Goal: Task Accomplishment & Management: Manage account settings

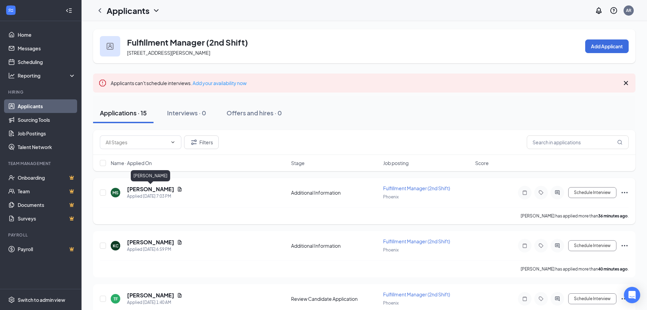
click at [141, 188] on h5 "Marissa Sandoval" at bounding box center [150, 188] width 47 height 7
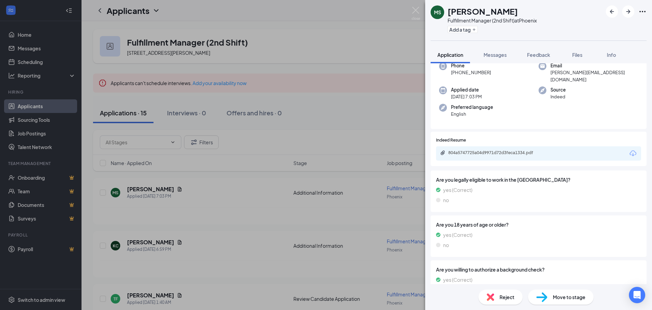
scroll to position [84, 0]
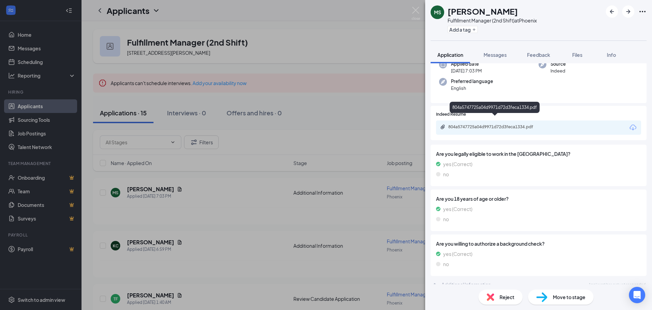
click at [497, 124] on div "804a5747725a04d9971d72d3feca1334.pdf" at bounding box center [495, 126] width 95 height 5
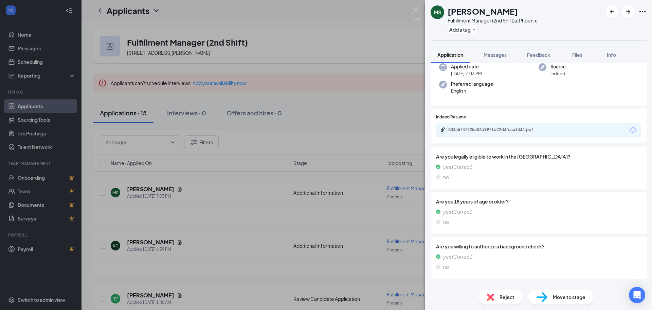
click at [494, 298] on img at bounding box center [490, 296] width 7 height 7
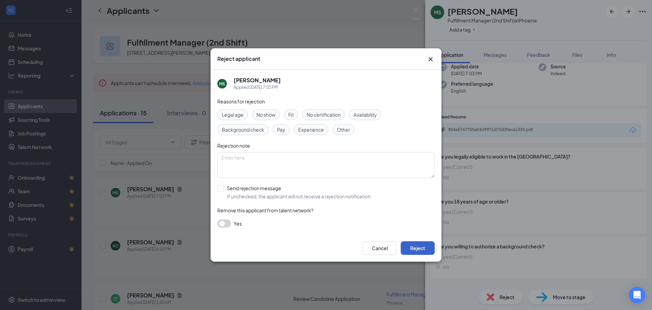
click at [424, 246] on button "Reject" at bounding box center [418, 248] width 34 height 14
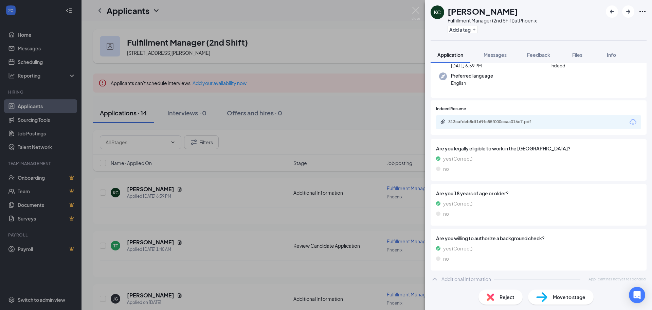
scroll to position [84, 0]
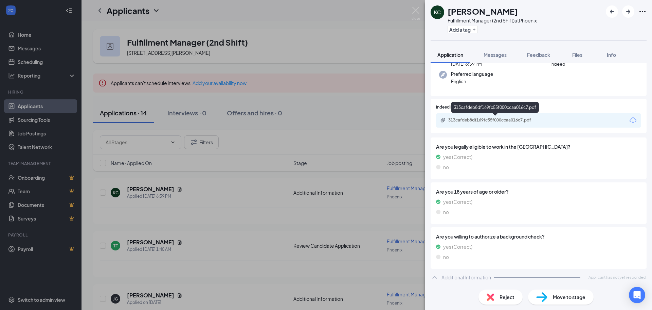
click at [493, 121] on div "313cafdeb8df169fc55f000ccaa016c7.pdf" at bounding box center [495, 119] width 95 height 5
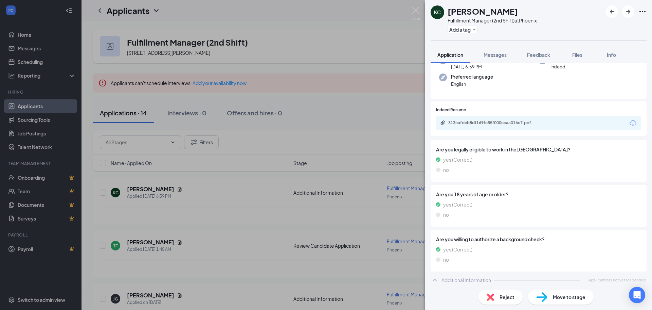
click at [488, 299] on img at bounding box center [490, 296] width 7 height 7
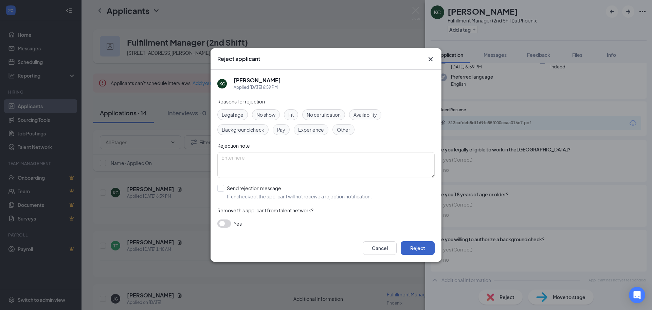
click at [418, 248] on button "Reject" at bounding box center [418, 248] width 34 height 14
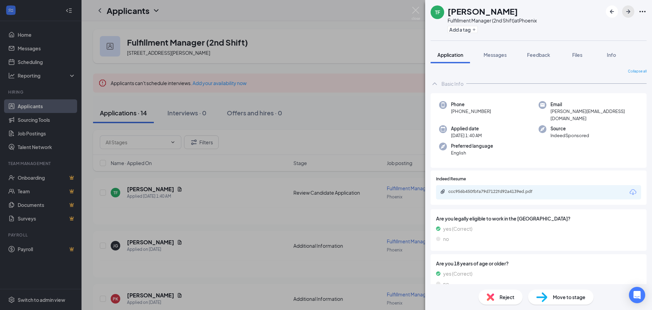
click at [627, 13] on icon "ArrowRight" at bounding box center [628, 11] width 8 height 8
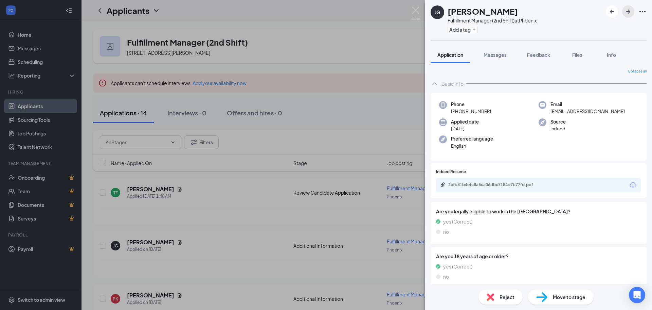
click at [627, 13] on icon "ArrowRight" at bounding box center [628, 11] width 8 height 8
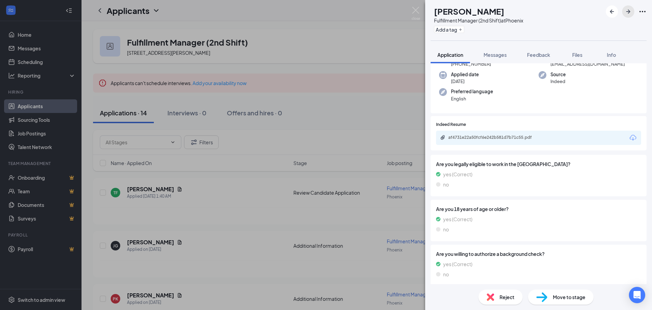
scroll to position [84, 0]
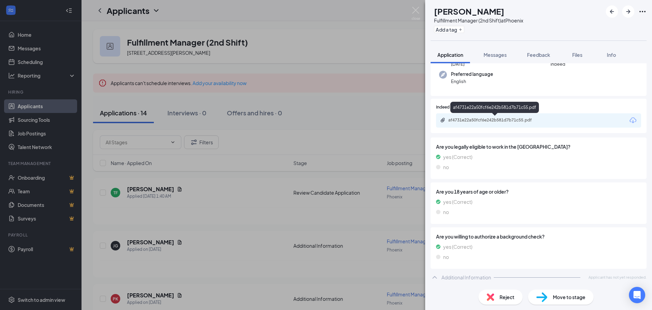
click at [495, 119] on div "af4731e22a50fcf6e242b581d7b71c55.pdf" at bounding box center [495, 119] width 95 height 5
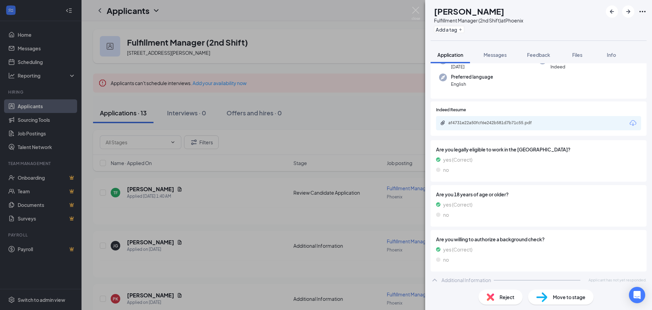
click at [490, 297] on img at bounding box center [490, 296] width 7 height 7
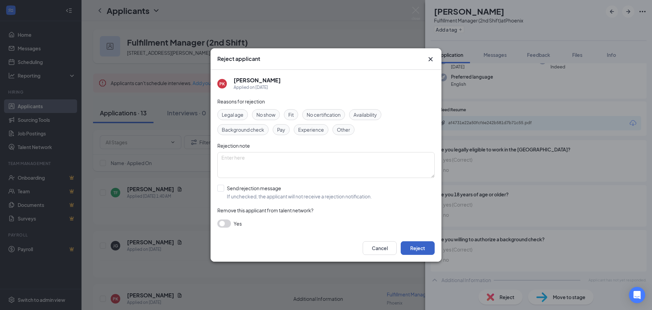
click at [420, 246] on button "Reject" at bounding box center [418, 248] width 34 height 14
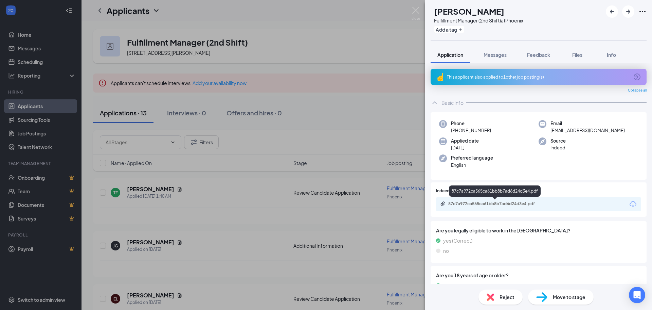
click at [527, 202] on div "87c7a972ca565ca61bb8b7ad6d24d3e4.pdf" at bounding box center [495, 203] width 95 height 5
drag, startPoint x: 631, startPoint y: 14, endPoint x: 552, endPoint y: 149, distance: 157.0
click at [631, 14] on icon "ArrowRight" at bounding box center [628, 11] width 8 height 8
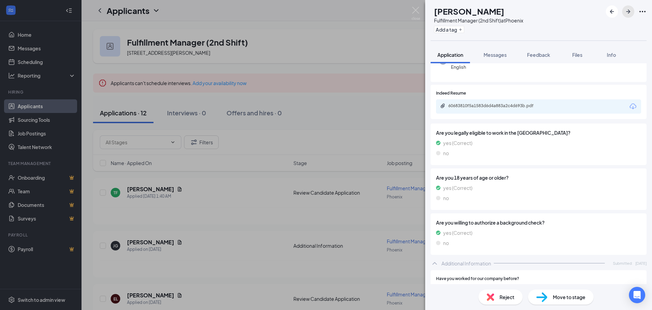
scroll to position [48, 0]
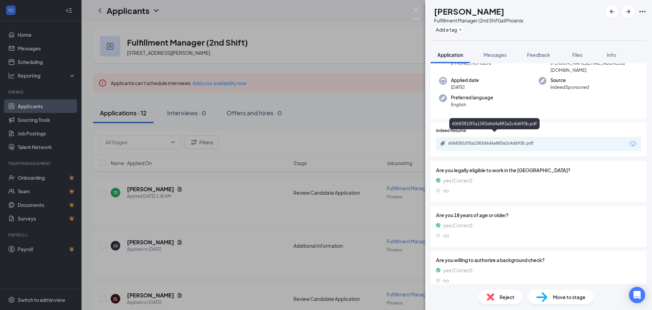
click at [495, 140] on div "60683810f5a1583d6d4a883a2c4d693b.pdf" at bounding box center [495, 142] width 95 height 5
click at [494, 292] on div "Reject" at bounding box center [501, 296] width 44 height 15
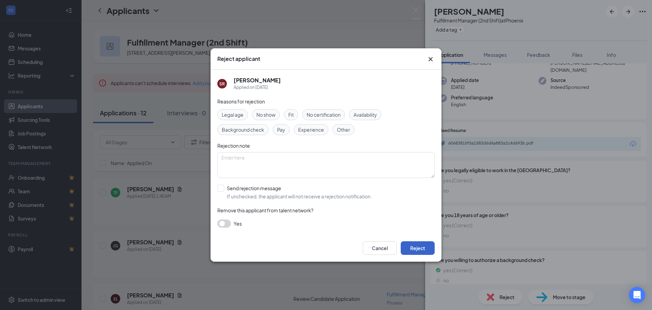
click at [422, 247] on button "Reject" at bounding box center [418, 248] width 34 height 14
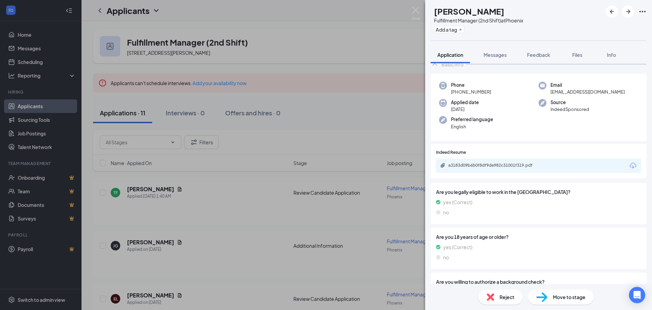
scroll to position [14, 0]
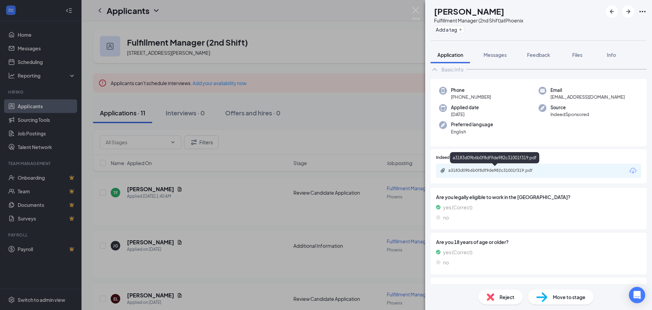
click at [517, 169] on div "a3183d09b6b0f8df9de982c31001f319.pdf" at bounding box center [495, 170] width 95 height 5
click at [493, 297] on img at bounding box center [490, 296] width 7 height 7
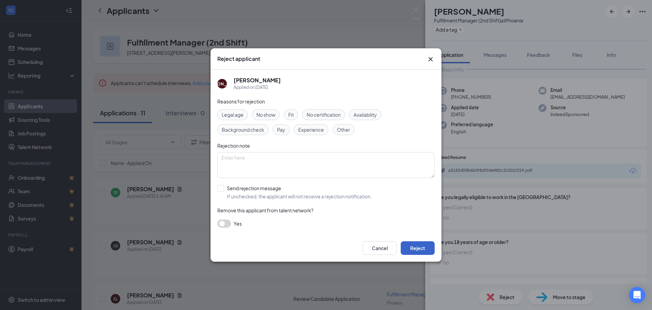
click at [423, 248] on button "Reject" at bounding box center [418, 248] width 34 height 14
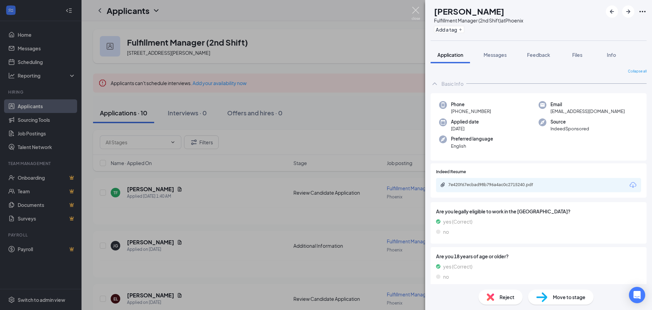
click at [416, 10] on img at bounding box center [416, 13] width 8 height 13
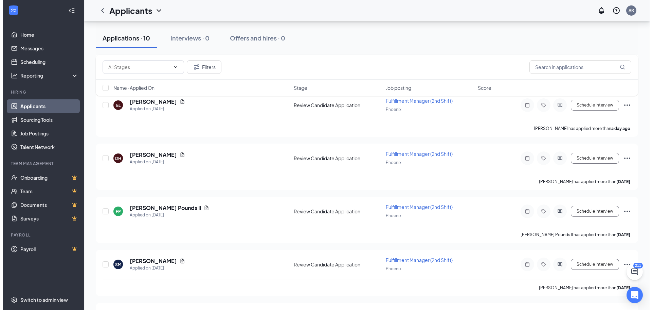
scroll to position [204, 0]
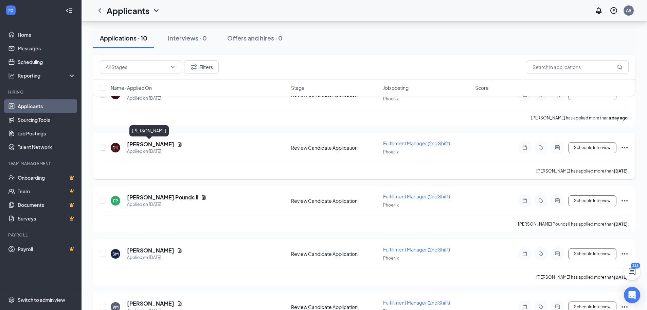
click at [156, 145] on h5 "DAVID HOLLIS" at bounding box center [150, 143] width 47 height 7
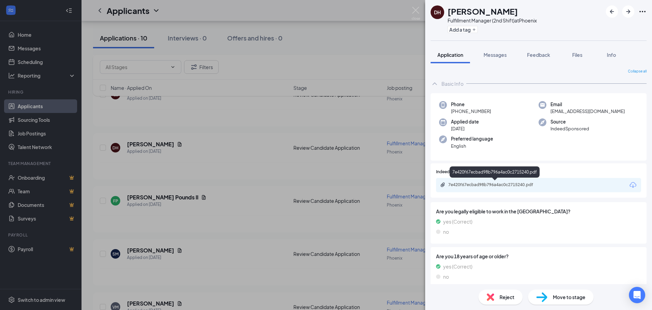
click at [511, 186] on div "7e420f67ecbad98b796a4ac0c2715240.pdf" at bounding box center [495, 184] width 95 height 5
click at [627, 14] on icon "ArrowRight" at bounding box center [628, 11] width 8 height 8
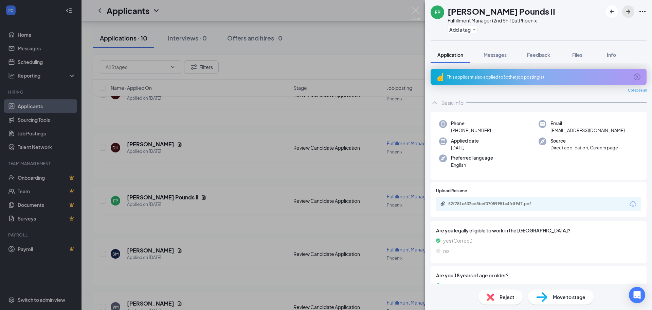
click at [629, 13] on icon "ArrowRight" at bounding box center [629, 12] width 4 height 4
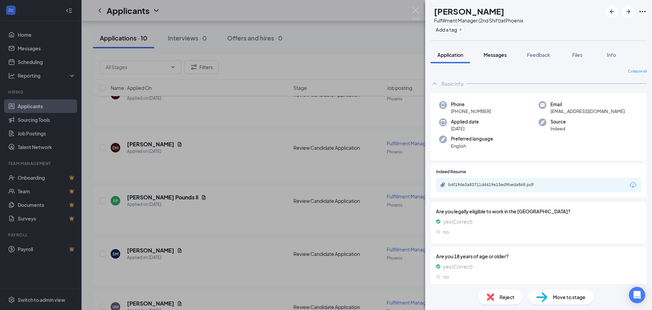
click at [498, 55] on span "Messages" at bounding box center [495, 55] width 23 height 6
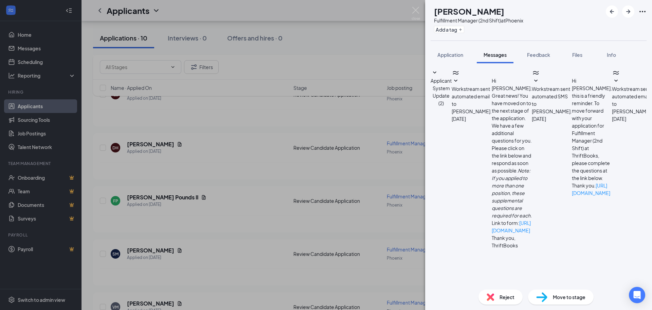
scroll to position [54, 0]
drag, startPoint x: 472, startPoint y: 258, endPoint x: 447, endPoint y: 233, distance: 34.8
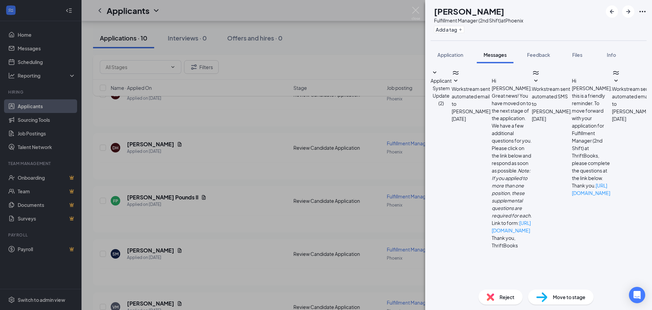
type textarea "Hello Sheldon, My name is Armando Rodriguez and I'm the 2nd Shift Ops Manager a…"
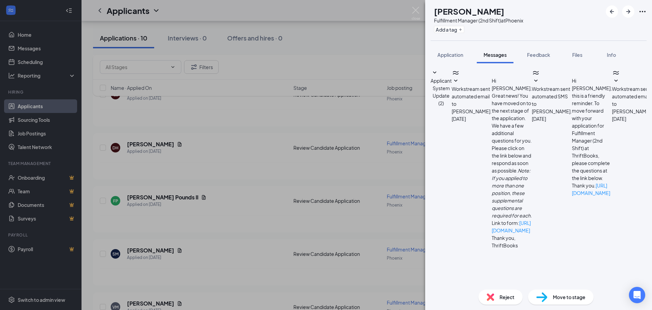
scroll to position [149, 0]
click at [631, 14] on icon "ArrowRight" at bounding box center [628, 11] width 8 height 8
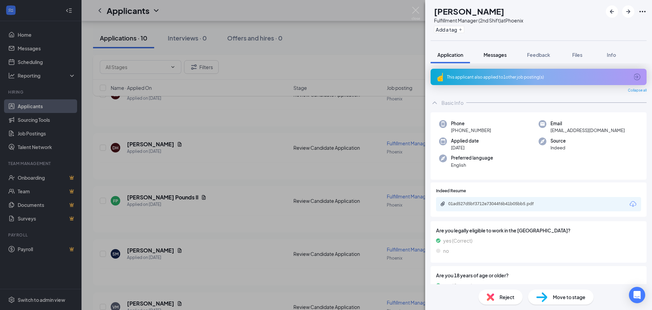
click at [497, 57] on span "Messages" at bounding box center [495, 55] width 23 height 6
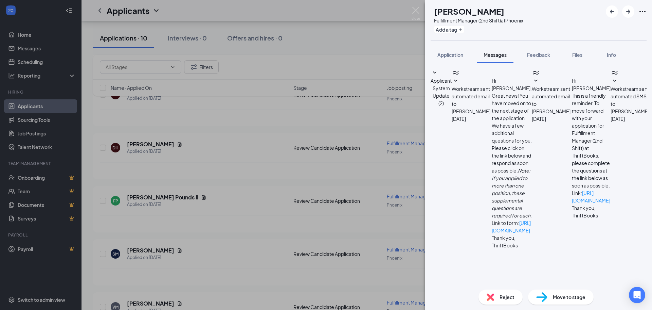
scroll to position [54, 0]
paste textarea "My name is [PERSON_NAME] and I'm the 2nd Shift Ops Manager at ThriftBooks. I wa…"
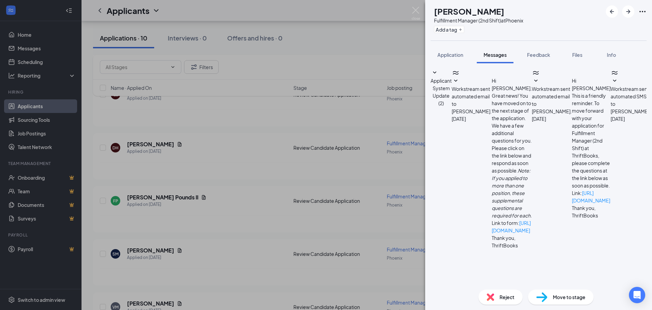
type textarea "Hello Victor, My name is Armando Rodriguez and I'm the 2nd Shift Ops Manager at…"
click at [612, 11] on icon "ArrowLeftNew" at bounding box center [612, 12] width 4 height 4
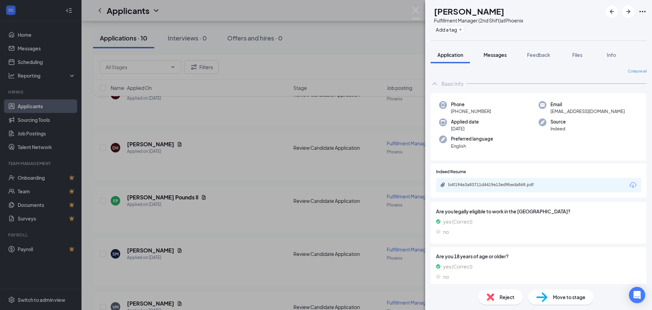
click at [500, 55] on span "Messages" at bounding box center [495, 55] width 23 height 6
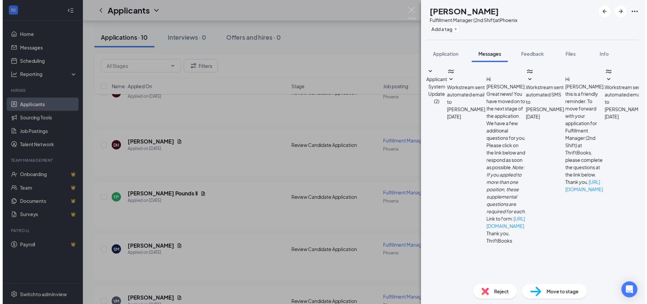
scroll to position [149, 0]
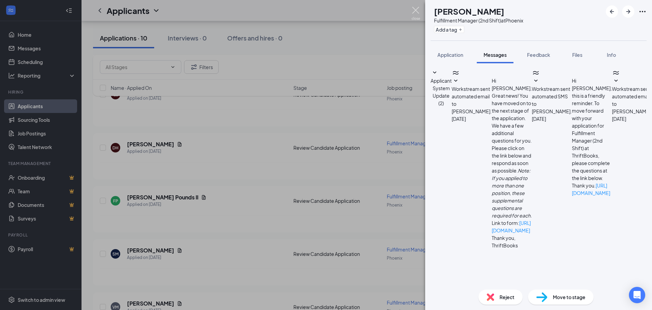
click at [419, 13] on img at bounding box center [416, 13] width 8 height 13
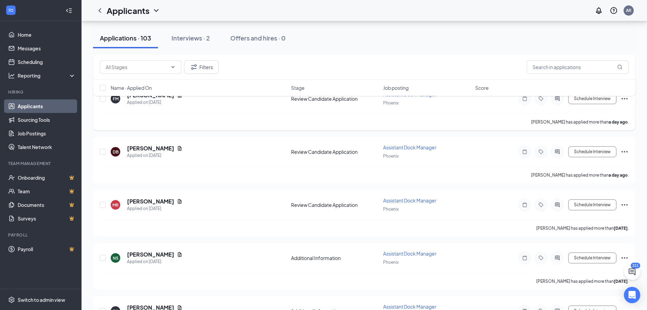
scroll to position [34, 0]
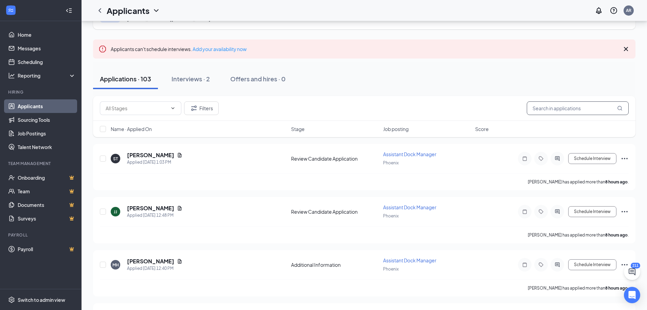
click at [578, 110] on input "text" at bounding box center [578, 108] width 102 height 14
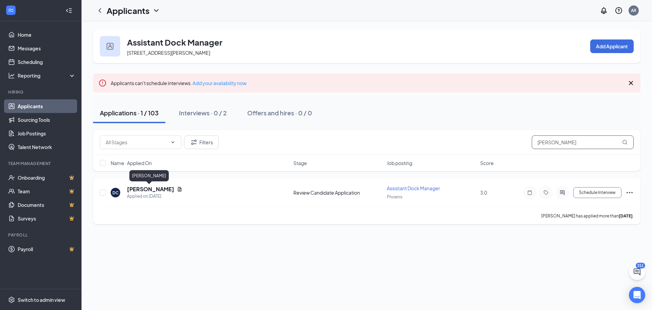
type input "[PERSON_NAME]"
click at [139, 190] on h5 "[PERSON_NAME]" at bounding box center [150, 188] width 47 height 7
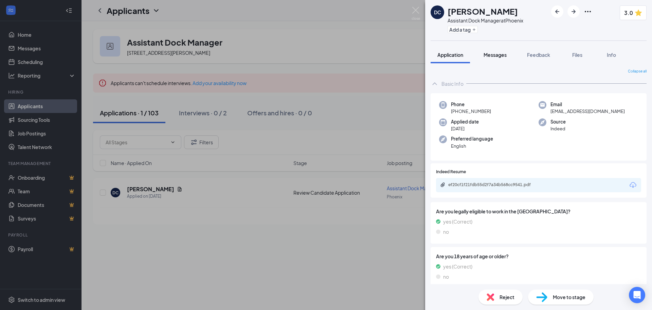
click at [493, 56] on span "Messages" at bounding box center [495, 55] width 23 height 6
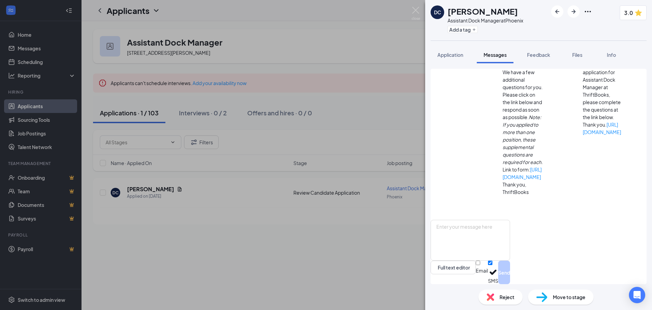
scroll to position [54, 0]
click at [510, 235] on textarea at bounding box center [471, 239] width 80 height 41
paste textarea "My name is [PERSON_NAME] and I'm the 2nd Shift Ops Manager at ThriftBooks. I wa…"
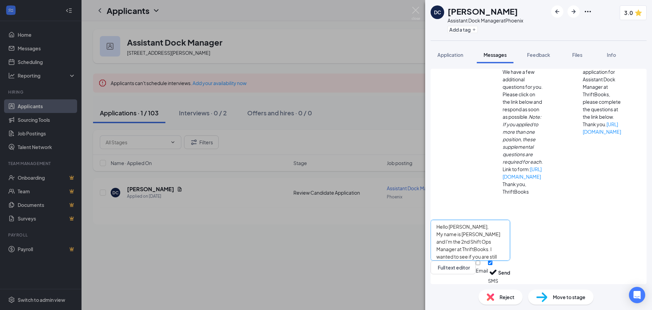
scroll to position [7, 0]
click at [475, 234] on textarea "Hello [PERSON_NAME], My name is [PERSON_NAME] and I'm the 2nd Shift Ops Manager…" at bounding box center [471, 239] width 80 height 41
click at [504, 244] on textarea "Hello [PERSON_NAME], My name is [PERSON_NAME] and I'm the 2nd Shift Ops Manager…" at bounding box center [471, 239] width 80 height 41
click at [510, 223] on textarea "Hello [PERSON_NAME], My name is [PERSON_NAME] and I'm the 2nd Shift Ops Manager…" at bounding box center [471, 239] width 80 height 41
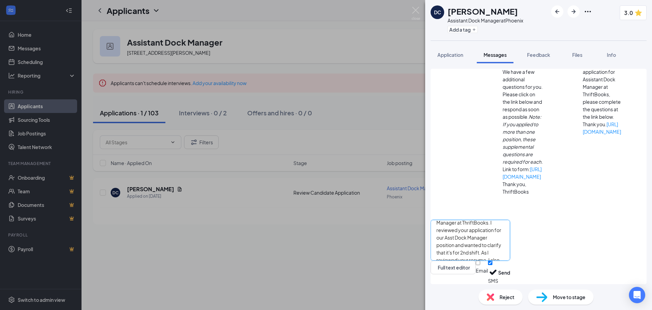
drag, startPoint x: 605, startPoint y: 224, endPoint x: 603, endPoint y: 230, distance: 6.2
click at [510, 230] on textarea "Hello [PERSON_NAME], My name is [PERSON_NAME] and I'm the 2nd Shift Ops Manager…" at bounding box center [471, 239] width 80 height 41
click at [510, 228] on textarea "Hello [PERSON_NAME], My name is [PERSON_NAME] and I'm the 2nd Shift Ops Manager…" at bounding box center [471, 239] width 80 height 41
drag, startPoint x: 594, startPoint y: 224, endPoint x: 519, endPoint y: 233, distance: 75.6
click at [510, 233] on textarea "Hello [PERSON_NAME], My name is [PERSON_NAME] and I'm the 2nd Shift Ops Manager…" at bounding box center [471, 239] width 80 height 41
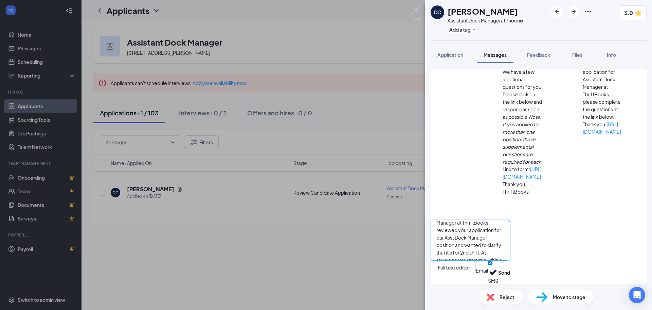
click at [510, 232] on textarea "Hello [PERSON_NAME], My name is [PERSON_NAME] and I'm the 2nd Shift Ops Manager…" at bounding box center [471, 239] width 80 height 41
click at [510, 239] on textarea "Hello [PERSON_NAME], My name is [PERSON_NAME] and I'm the 2nd Shift Ops Manager…" at bounding box center [471, 239] width 80 height 41
type textarea "Hello [PERSON_NAME], My name is [PERSON_NAME] and I'm the 2nd Shift Ops Manager…"
click at [510, 272] on button "Send" at bounding box center [504, 271] width 12 height 23
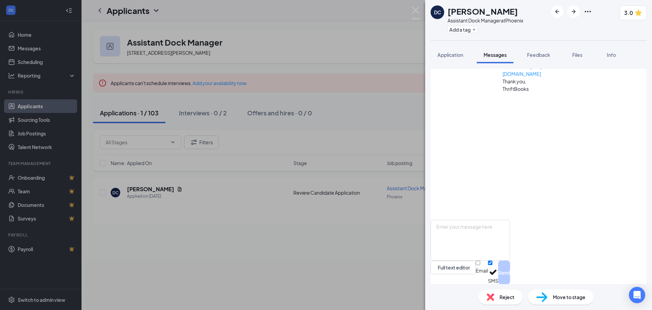
scroll to position [164, 0]
click at [414, 9] on img at bounding box center [416, 13] width 8 height 13
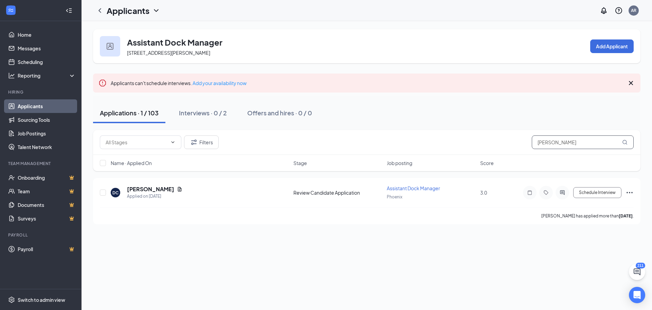
drag, startPoint x: 560, startPoint y: 142, endPoint x: 491, endPoint y: 149, distance: 69.6
click at [491, 149] on div "Filters [PERSON_NAME]" at bounding box center [367, 142] width 548 height 25
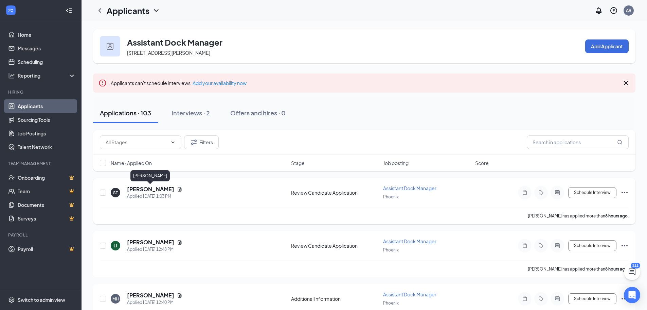
click at [158, 189] on h5 "[PERSON_NAME]" at bounding box center [150, 188] width 47 height 7
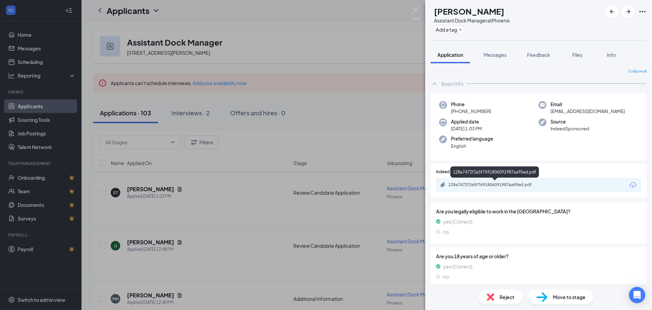
click at [526, 183] on div "128a7472f3a5f7691806091987aa95ed.pdf" at bounding box center [495, 184] width 95 height 5
click at [494, 297] on img at bounding box center [490, 296] width 7 height 7
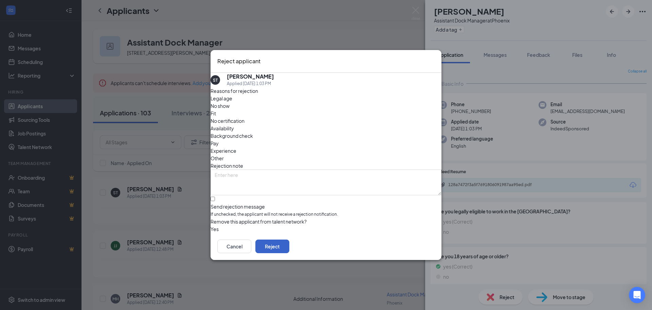
click at [289, 248] on button "Reject" at bounding box center [273, 246] width 34 height 14
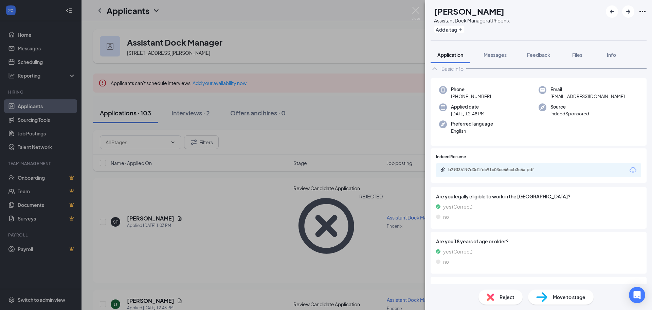
scroll to position [14, 0]
click at [506, 171] on div "b29336197d0d1fdc91c03ce66ccb3c6a.pdf" at bounding box center [495, 170] width 95 height 5
click at [493, 299] on img at bounding box center [490, 296] width 7 height 7
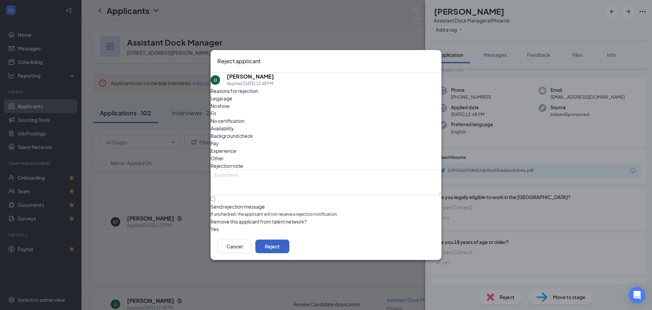
click at [289, 249] on button "Reject" at bounding box center [273, 246] width 34 height 14
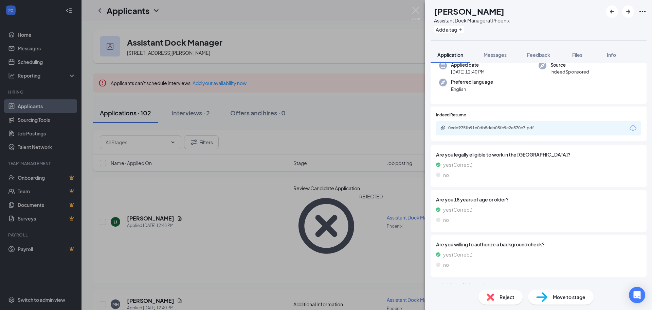
scroll to position [65, 0]
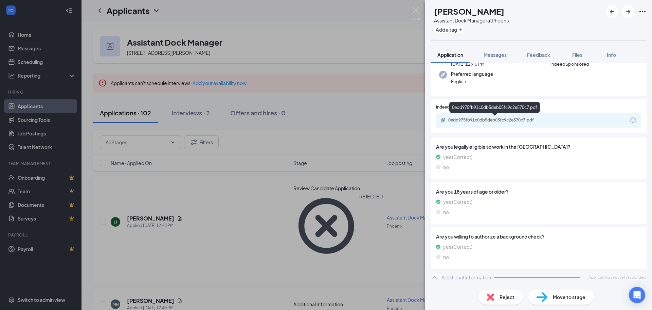
click at [490, 122] on div "0edd975fb91c0db5deb05fc9c2e570c7.pdf" at bounding box center [495, 119] width 95 height 5
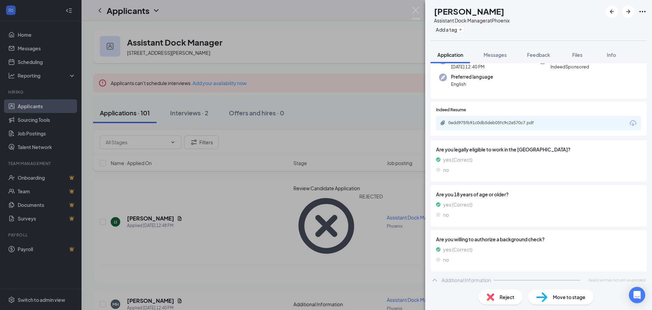
click at [488, 297] on img at bounding box center [490, 296] width 7 height 7
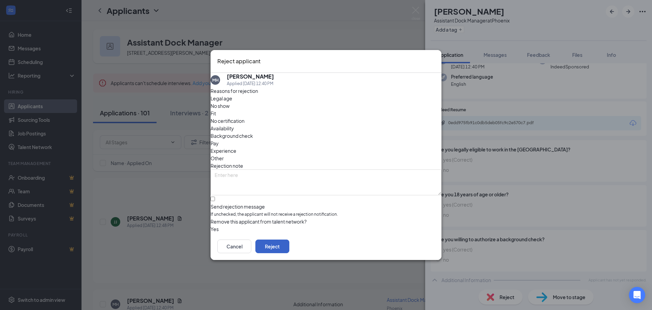
click at [289, 249] on button "Reject" at bounding box center [273, 246] width 34 height 14
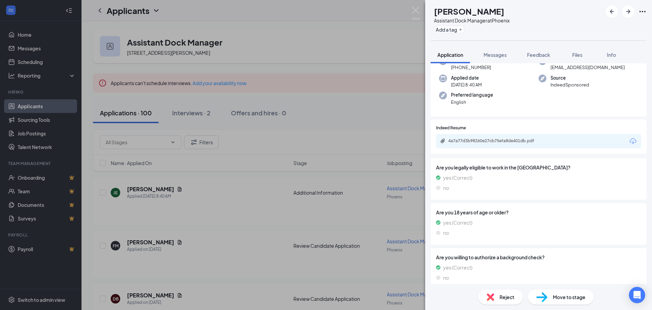
scroll to position [84, 0]
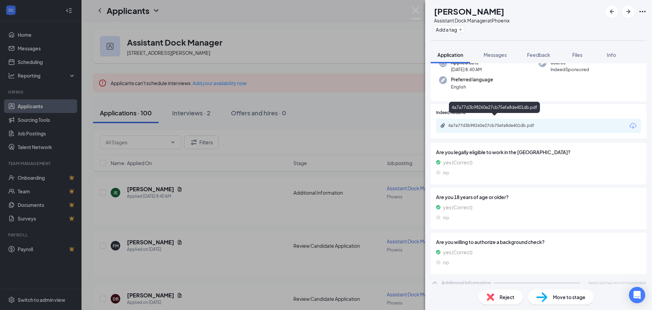
click at [499, 123] on div "4a7a77d3b98260e27cb75efa8de401db.pdf" at bounding box center [495, 125] width 95 height 5
click at [493, 296] on img at bounding box center [490, 296] width 7 height 7
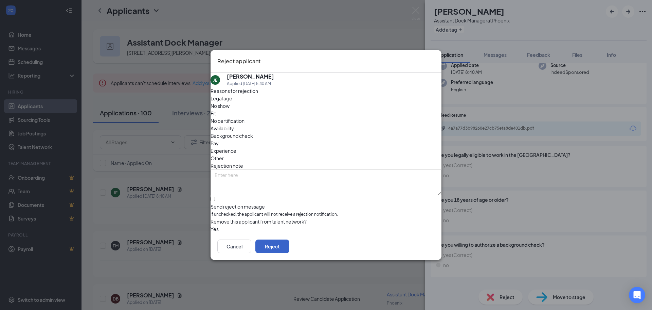
click at [289, 252] on button "Reject" at bounding box center [273, 246] width 34 height 14
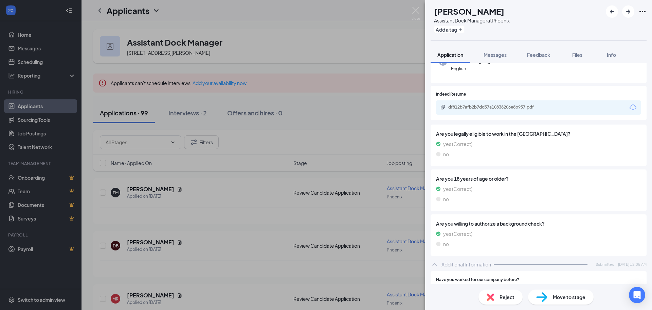
scroll to position [14, 0]
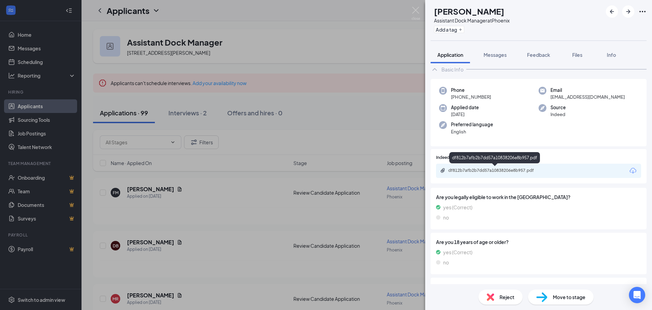
click at [520, 169] on div "df812b7afb2b7dd57a10838206e8b957.pdf" at bounding box center [495, 170] width 95 height 5
click at [494, 298] on img at bounding box center [490, 296] width 7 height 7
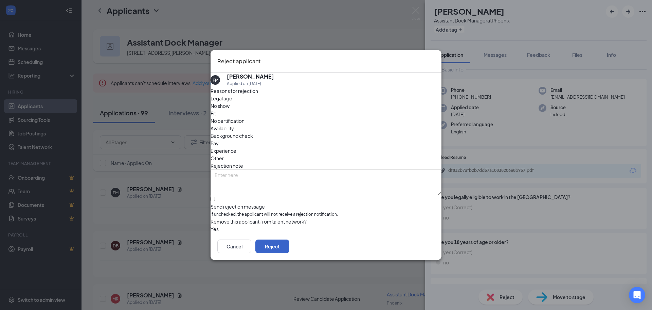
click at [289, 251] on button "Reject" at bounding box center [273, 246] width 34 height 14
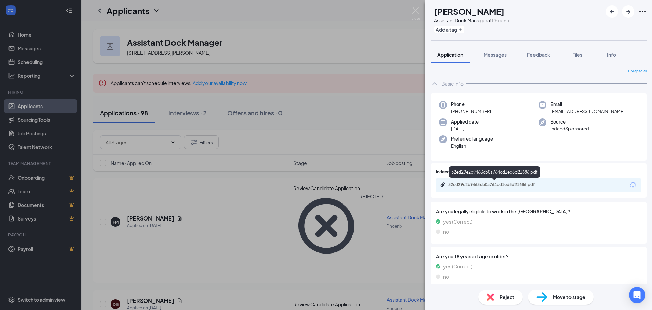
click at [524, 183] on div "32ed29e2b9463cb0a764cd1ed8d21686.pdf" at bounding box center [495, 184] width 95 height 5
click at [494, 296] on img at bounding box center [490, 296] width 7 height 7
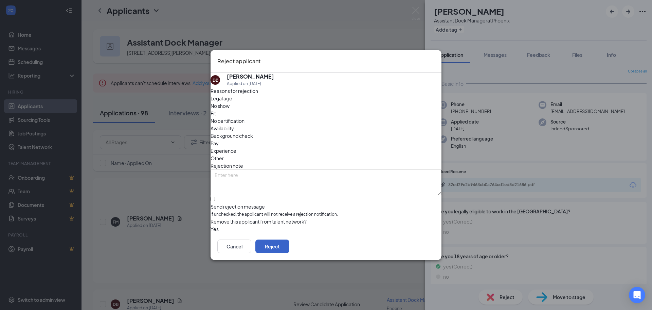
click at [289, 247] on button "Reject" at bounding box center [273, 246] width 34 height 14
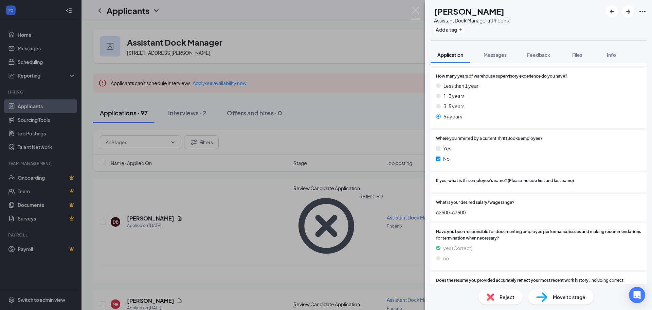
scroll to position [408, 0]
click at [489, 296] on img at bounding box center [490, 296] width 7 height 7
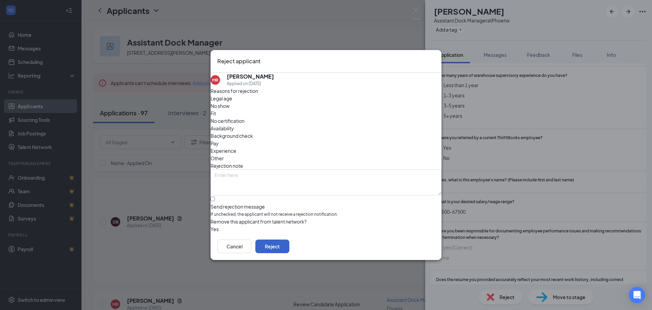
click at [289, 247] on button "Reject" at bounding box center [273, 246] width 34 height 14
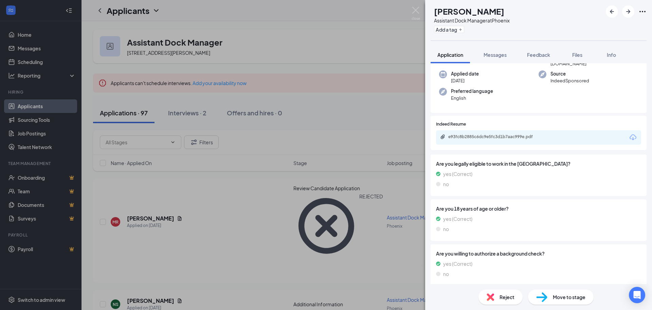
scroll to position [84, 0]
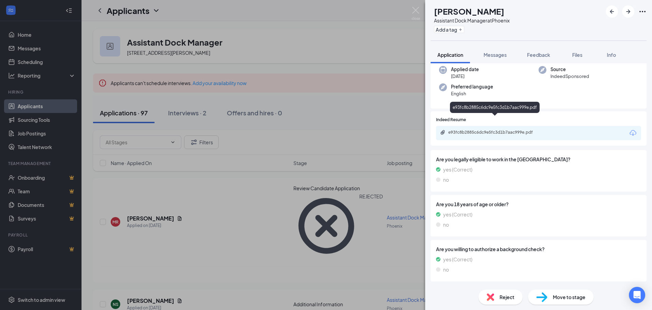
click at [496, 129] on div "e93fc8b2885c6dc9e5fc3d1b7aac999e.pdf" at bounding box center [495, 131] width 95 height 5
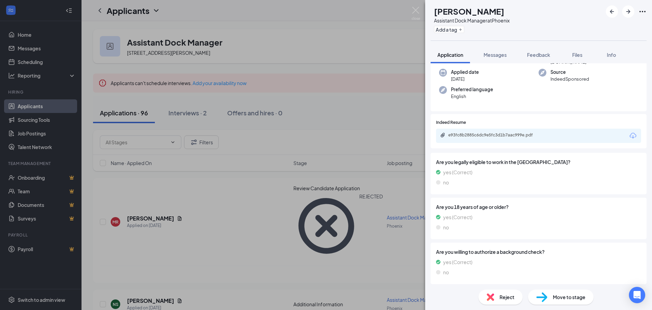
click at [492, 298] on img at bounding box center [490, 296] width 7 height 7
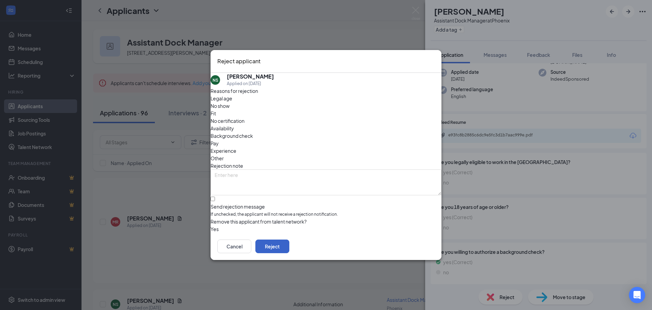
click at [289, 248] on button "Reject" at bounding box center [273, 246] width 34 height 14
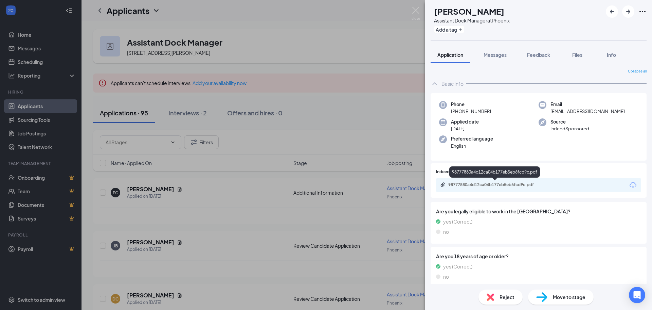
click at [518, 185] on div "98777880a4d12ca04b177eb5eb6fcd9c.pdf" at bounding box center [495, 184] width 95 height 5
click at [507, 294] on span "Reject" at bounding box center [507, 296] width 15 height 7
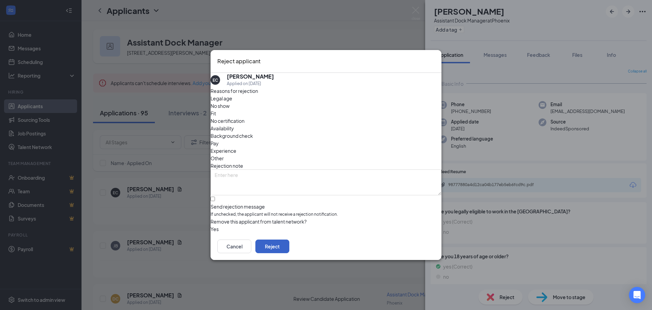
click at [289, 251] on button "Reject" at bounding box center [273, 246] width 34 height 14
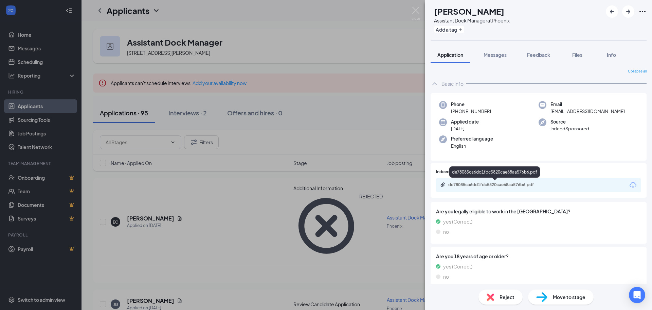
click at [528, 184] on div "de78085ca6dd1fdc5820cae68aa576b6.pdf" at bounding box center [495, 184] width 95 height 5
click at [499, 294] on div "Reject" at bounding box center [501, 296] width 44 height 15
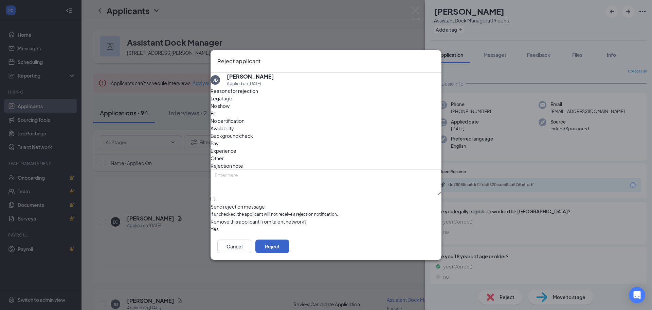
click at [289, 250] on button "Reject" at bounding box center [273, 246] width 34 height 14
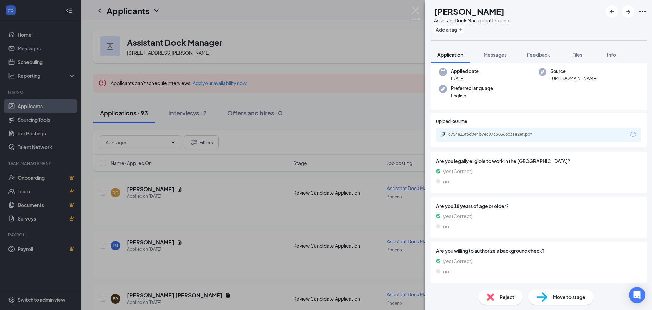
scroll to position [48, 0]
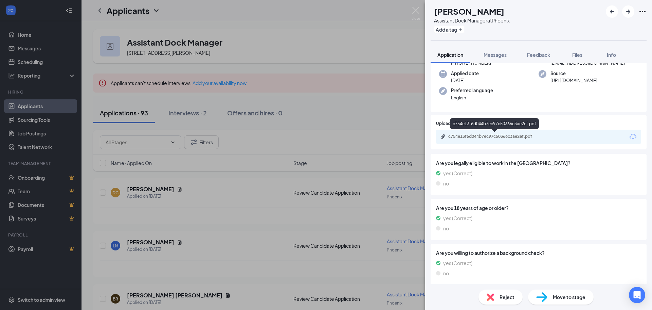
click at [504, 134] on div "c754e13f6d044b7ec97c50366c3ae2ef.pdf" at bounding box center [495, 136] width 95 height 5
click at [488, 296] on img at bounding box center [490, 296] width 7 height 7
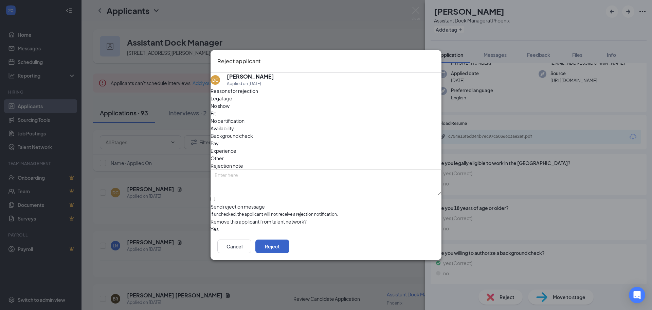
click at [289, 247] on button "Reject" at bounding box center [273, 246] width 34 height 14
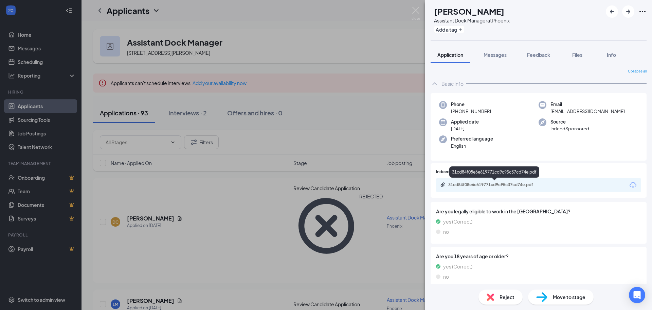
click at [511, 182] on div "31cd84f08e6e619771cd9c95c37cd74e.pdf" at bounding box center [495, 184] width 95 height 5
click at [492, 295] on img at bounding box center [490, 296] width 7 height 7
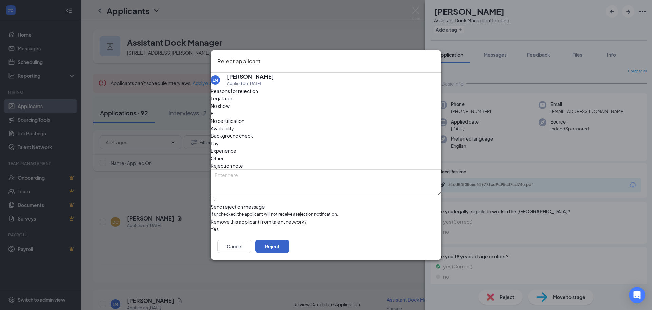
click at [289, 246] on button "Reject" at bounding box center [273, 246] width 34 height 14
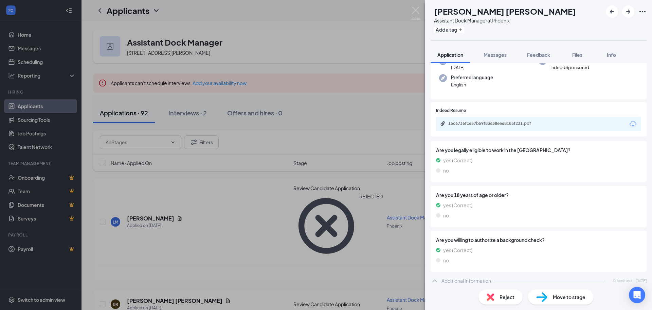
scroll to position [48, 0]
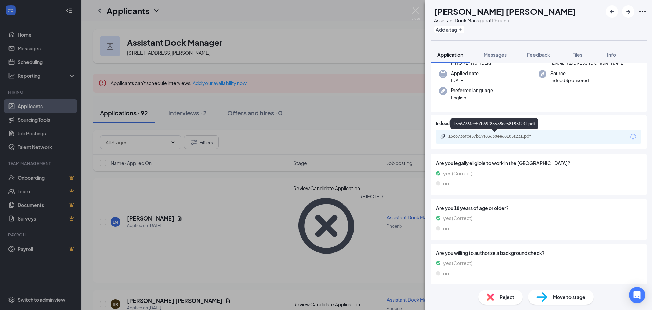
click at [514, 136] on div "15c6736fce57b59f83638ee68185f231.pdf" at bounding box center [495, 136] width 95 height 5
click at [497, 299] on div "Reject" at bounding box center [501, 296] width 44 height 15
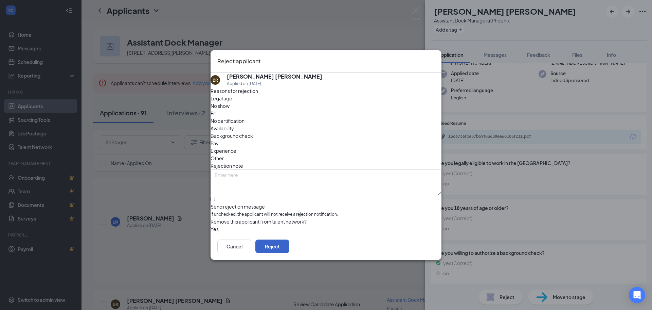
click at [289, 246] on button "Reject" at bounding box center [273, 246] width 34 height 14
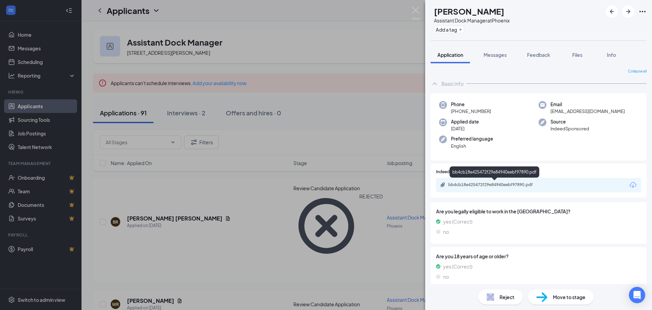
click at [522, 185] on div "bb4cb18e425472f29e84940eebf97890.pdf" at bounding box center [495, 184] width 95 height 5
click at [495, 298] on div "Reject" at bounding box center [501, 296] width 44 height 15
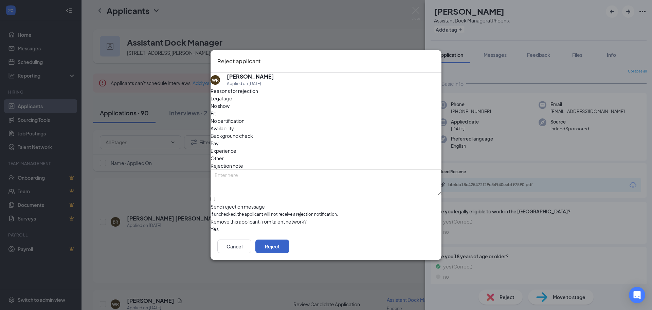
click at [289, 250] on button "Reject" at bounding box center [273, 246] width 34 height 14
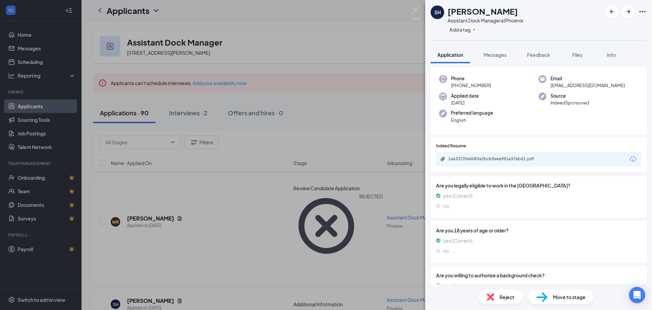
scroll to position [84, 0]
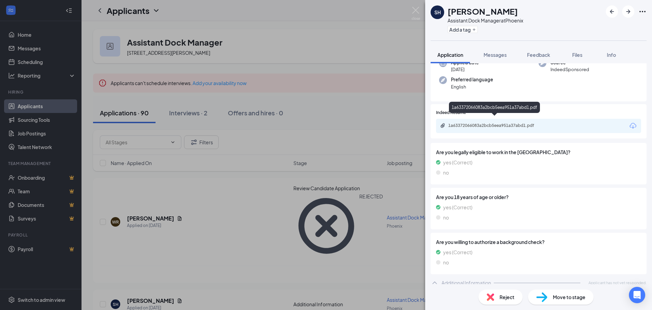
click at [495, 123] on div "1a63372066083a2bcb5eea951a37abd1.pdf" at bounding box center [495, 125] width 95 height 5
click at [493, 299] on img at bounding box center [490, 296] width 7 height 7
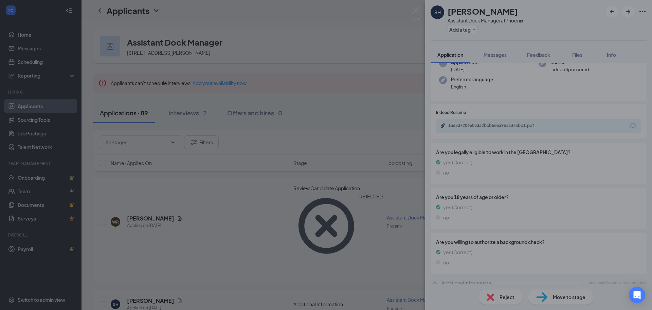
scroll to position [81, 0]
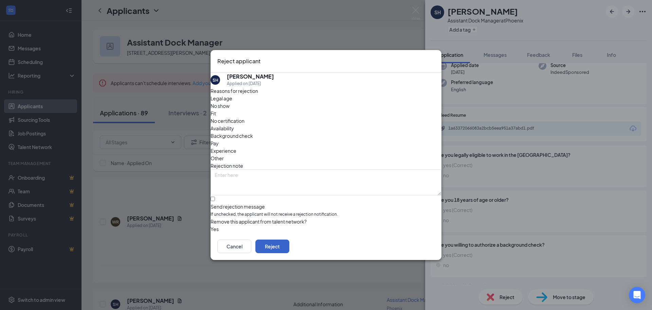
click at [289, 249] on button "Reject" at bounding box center [273, 246] width 34 height 14
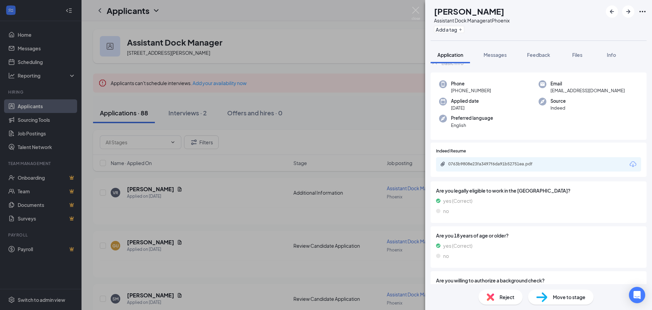
scroll to position [84, 0]
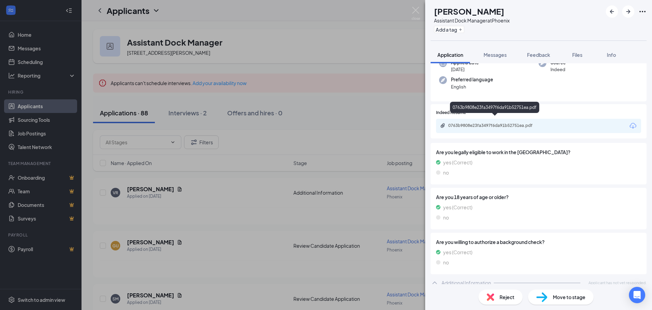
click at [491, 123] on div "0763b9808e23fa3497f6da91b52751ea.pdf" at bounding box center [495, 125] width 95 height 5
click at [491, 298] on img at bounding box center [490, 296] width 7 height 7
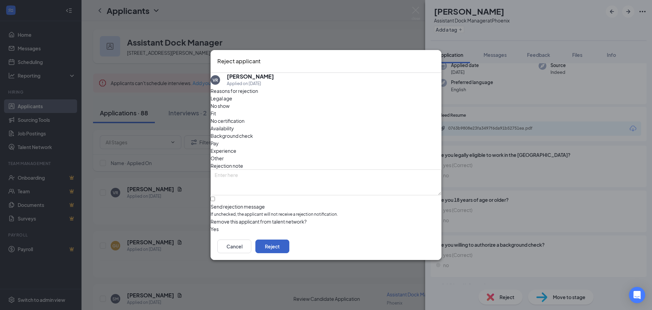
click at [289, 252] on button "Reject" at bounding box center [273, 246] width 34 height 14
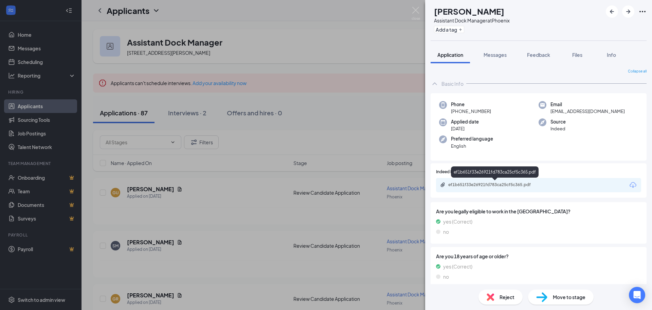
click at [511, 187] on div "ef1b651f33e26921fd783ca25cf5c365.pdf" at bounding box center [495, 184] width 95 height 5
click at [492, 299] on img at bounding box center [490, 296] width 7 height 7
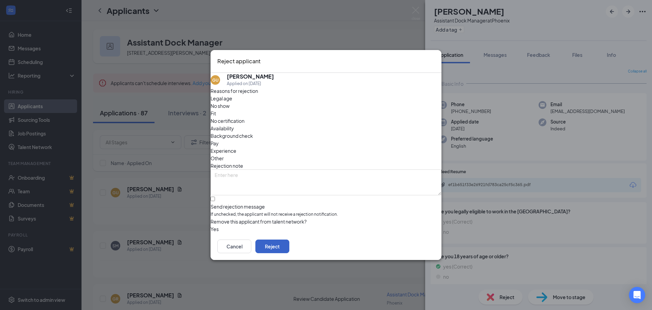
click at [289, 248] on button "Reject" at bounding box center [273, 246] width 34 height 14
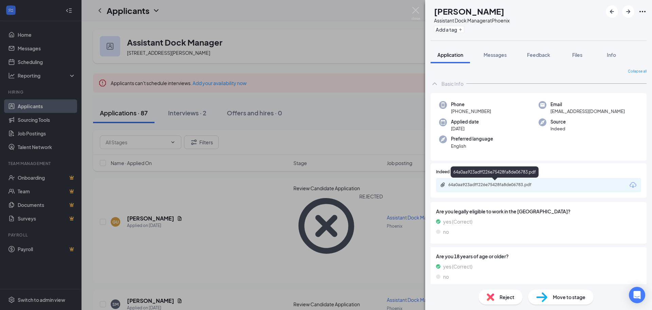
click at [499, 186] on div "64a0aa923adff226e75428fa8de06783.pdf" at bounding box center [495, 184] width 95 height 5
click at [628, 11] on icon "ArrowRight" at bounding box center [629, 12] width 4 height 4
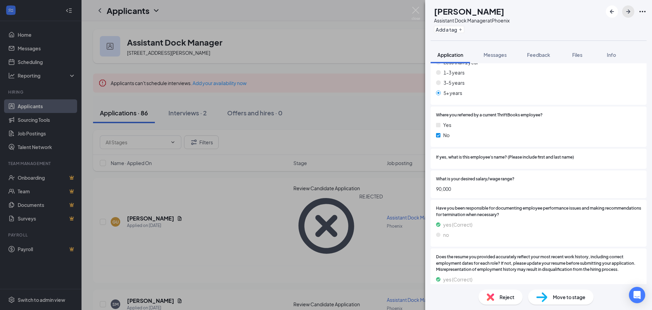
scroll to position [442, 0]
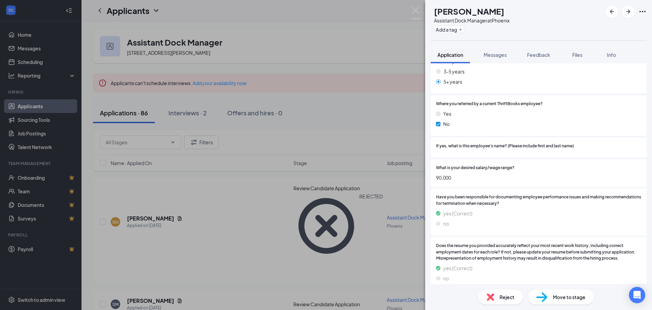
click at [497, 296] on div "Reject" at bounding box center [501, 296] width 44 height 15
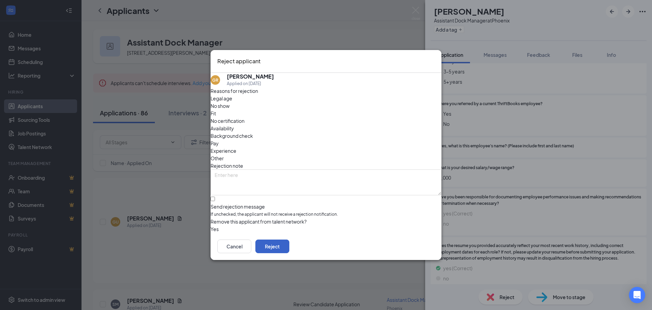
click at [289, 248] on button "Reject" at bounding box center [273, 246] width 34 height 14
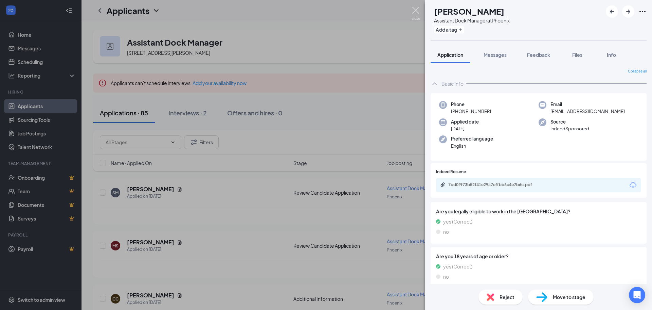
click at [418, 9] on img at bounding box center [416, 13] width 8 height 13
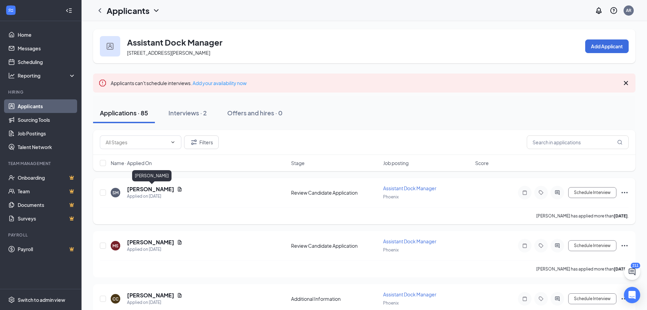
click at [155, 189] on h5 "[PERSON_NAME]" at bounding box center [150, 188] width 47 height 7
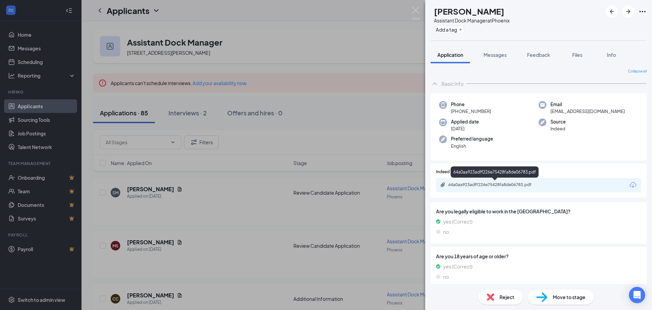
click at [493, 184] on div "64a0aa923adff226e75428fa8de06783.pdf" at bounding box center [495, 184] width 95 height 5
drag, startPoint x: 628, startPoint y: 14, endPoint x: 571, endPoint y: 197, distance: 191.0
click at [628, 14] on icon "ArrowRight" at bounding box center [628, 11] width 8 height 8
click at [516, 179] on div "7bd0f973b52f41e29a7effbb6c4e7b6c.pdf" at bounding box center [495, 173] width 89 height 14
click at [516, 184] on div "7bd0f973b52f41e29a7effbb6c4e7b6c.pdf" at bounding box center [495, 184] width 95 height 5
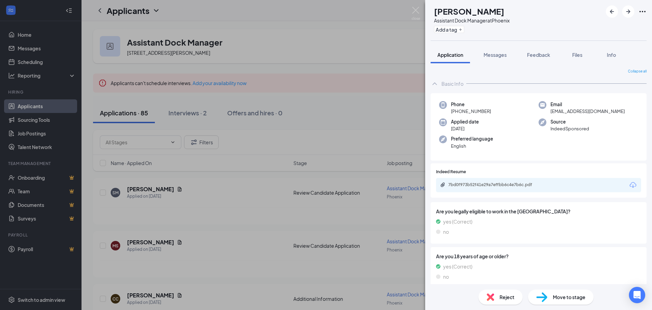
click at [496, 295] on div "Reject" at bounding box center [501, 296] width 44 height 15
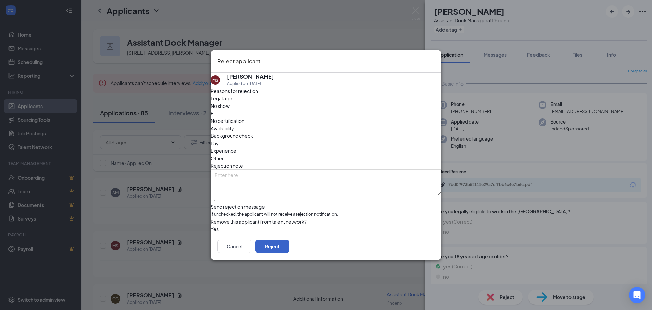
click at [289, 248] on button "Reject" at bounding box center [273, 246] width 34 height 14
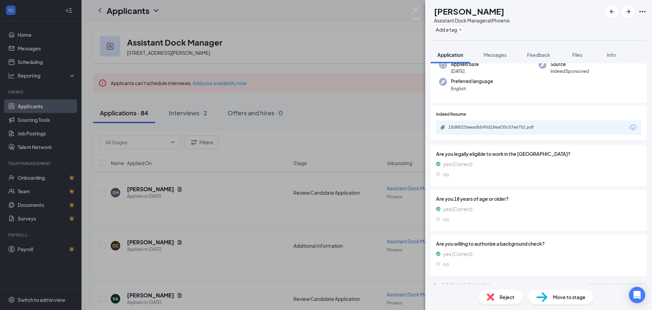
scroll to position [65, 0]
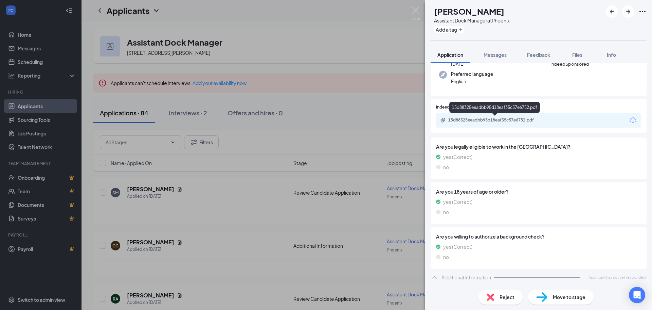
click at [493, 118] on div "15d88325eeadbb95d18eaf35c57e6752.pdf" at bounding box center [495, 119] width 95 height 5
click at [495, 297] on div "Reject" at bounding box center [501, 296] width 44 height 15
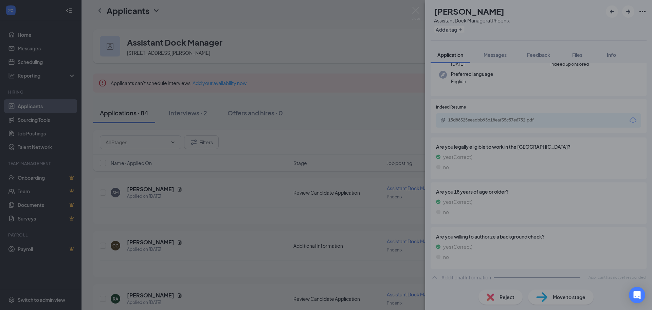
scroll to position [62, 0]
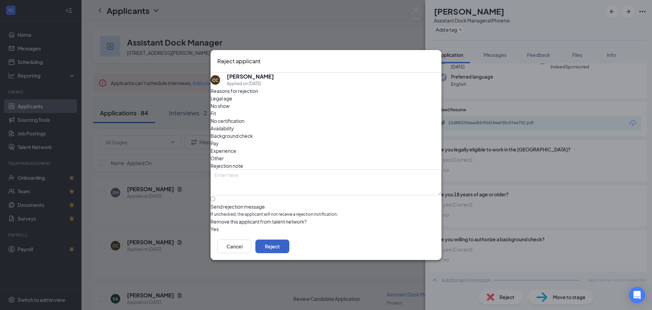
click at [289, 250] on button "Reject" at bounding box center [273, 246] width 34 height 14
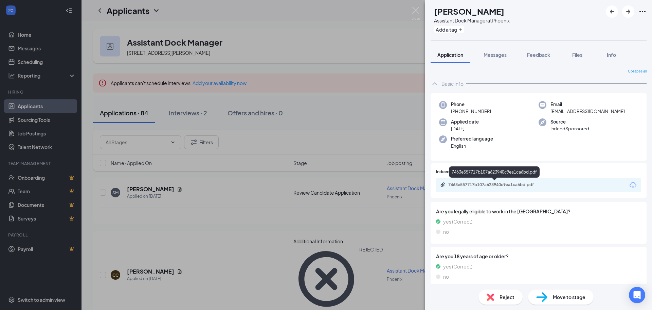
click at [518, 184] on div "7463e557717b107a623940c9ea1ca6bd.pdf" at bounding box center [495, 184] width 95 height 5
click at [495, 295] on div "Reject" at bounding box center [501, 296] width 44 height 15
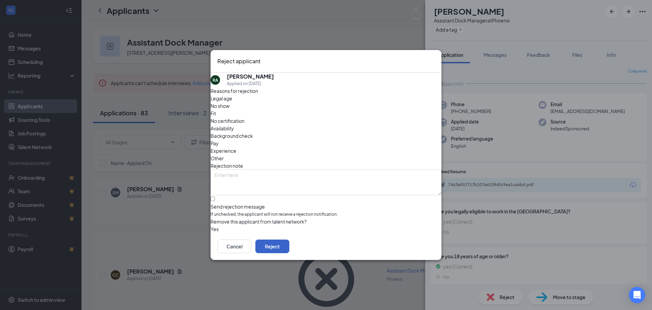
click at [289, 247] on button "Reject" at bounding box center [273, 246] width 34 height 14
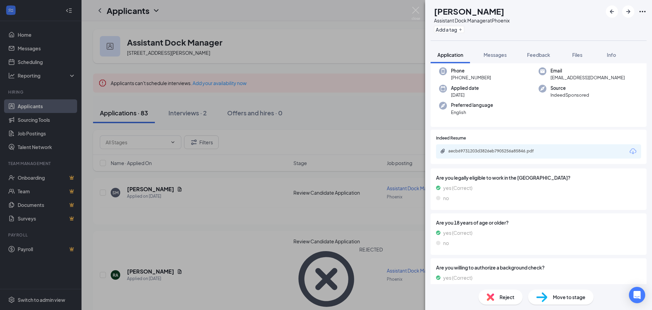
scroll to position [33, 0]
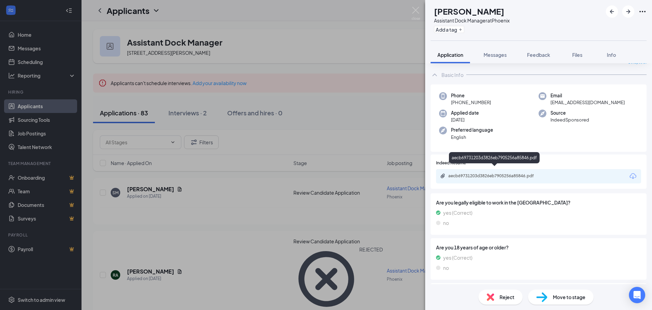
click at [532, 173] on div "aecb69731203d3826eb7905256a85846.pdf" at bounding box center [495, 175] width 95 height 5
click at [494, 301] on div "Reject" at bounding box center [501, 296] width 44 height 15
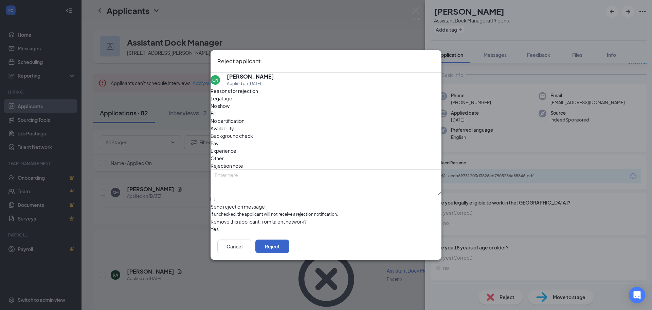
click at [289, 244] on button "Reject" at bounding box center [273, 246] width 34 height 14
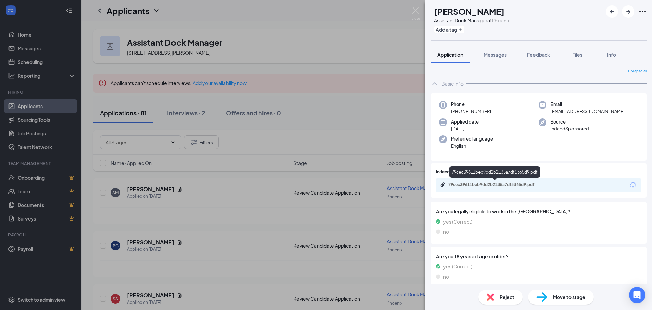
click at [508, 187] on div "79cec39611beb9dd2b2135a7df5365d9.pdf" at bounding box center [495, 184] width 95 height 5
click at [499, 297] on div "Reject" at bounding box center [501, 296] width 44 height 15
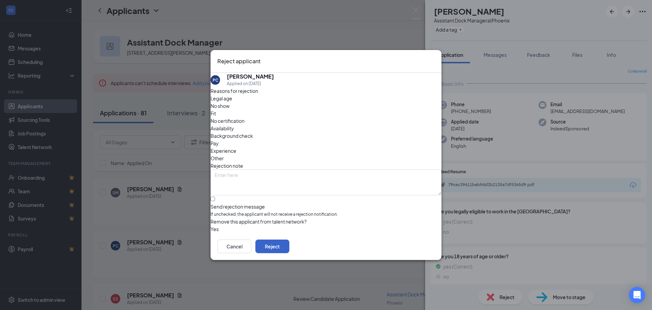
click at [289, 251] on button "Reject" at bounding box center [273, 246] width 34 height 14
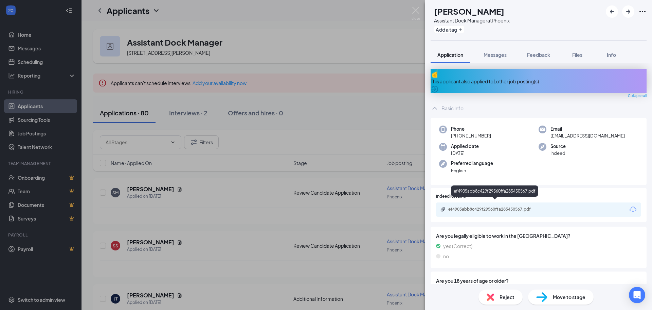
click at [504, 206] on div "ef4905abb8c429f29560ffa285450567.pdf" at bounding box center [495, 208] width 95 height 5
click at [492, 296] on img at bounding box center [490, 296] width 7 height 7
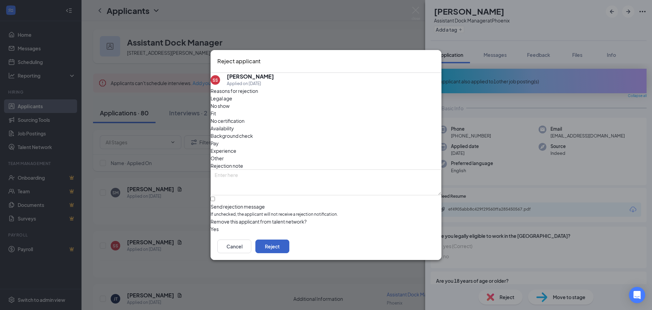
click at [289, 246] on button "Reject" at bounding box center [273, 246] width 34 height 14
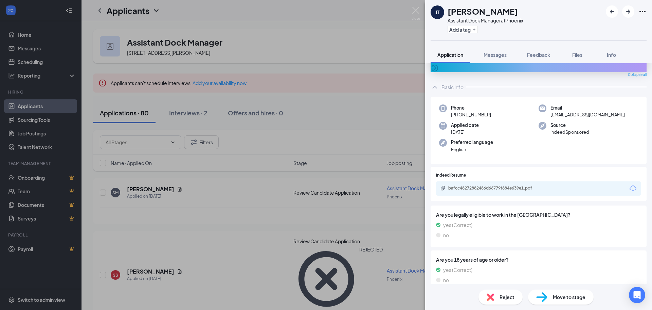
scroll to position [84, 0]
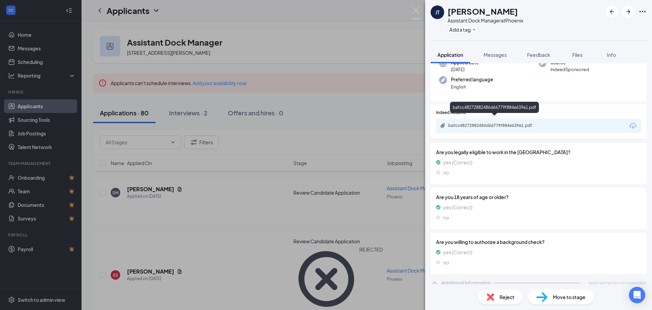
click at [488, 123] on div "bafcc48272882486d66779f884e639e1.pdf" at bounding box center [495, 125] width 95 height 5
click at [495, 292] on div "Reject" at bounding box center [501, 296] width 44 height 15
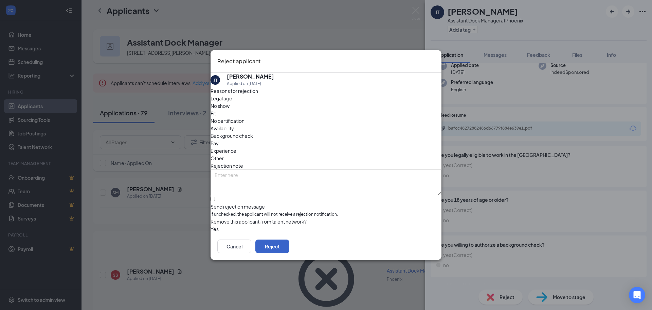
click at [289, 247] on button "Reject" at bounding box center [273, 246] width 34 height 14
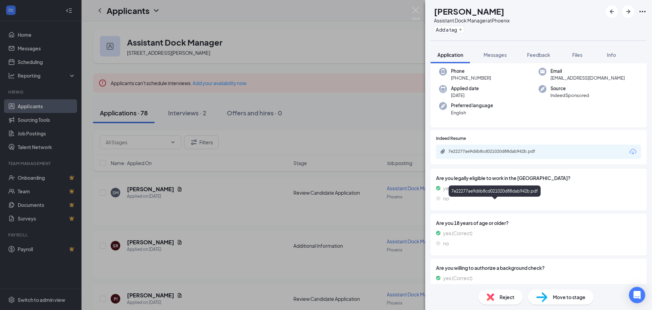
scroll to position [84, 0]
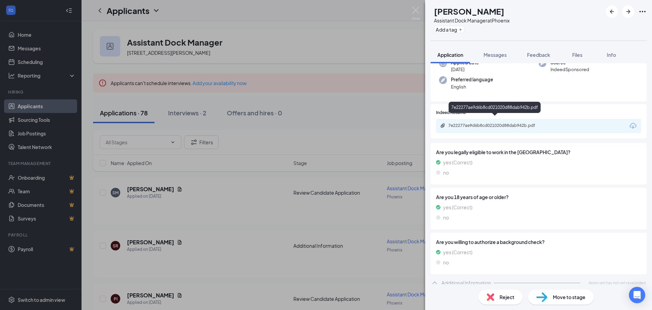
click at [494, 123] on div "7e22277ae9d6b8cd021020d88dab942b.pdf" at bounding box center [495, 125] width 95 height 5
click at [491, 298] on img at bounding box center [490, 296] width 7 height 7
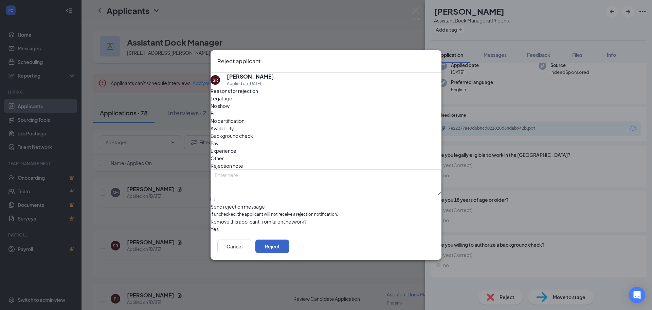
click at [289, 248] on button "Reject" at bounding box center [273, 246] width 34 height 14
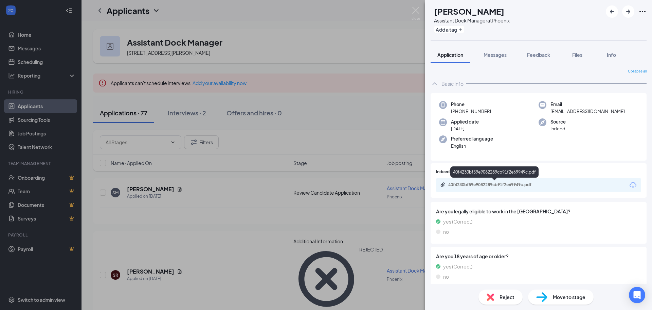
click at [520, 183] on div "40f4230bf59e9082289cb91f2e69949c.pdf" at bounding box center [495, 184] width 95 height 5
click at [489, 299] on img at bounding box center [490, 296] width 7 height 7
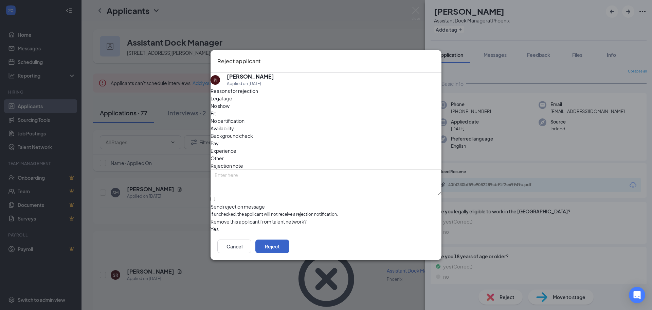
click at [289, 246] on button "Reject" at bounding box center [273, 246] width 34 height 14
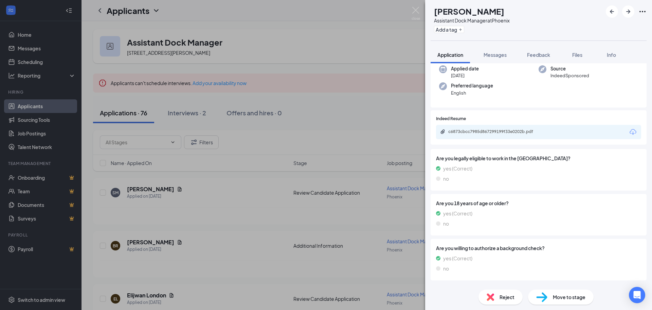
scroll to position [84, 0]
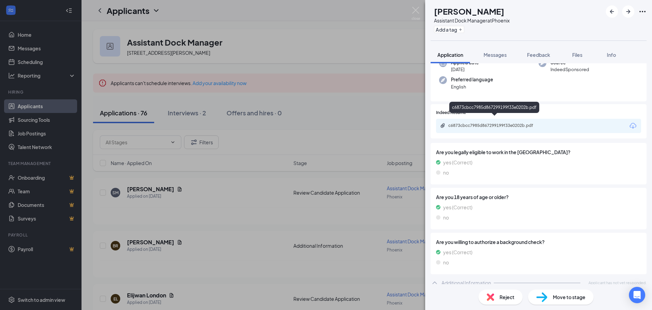
click at [511, 123] on div "c6873cbcc7985d867299199f33e0202b.pdf" at bounding box center [495, 125] width 95 height 5
click at [501, 297] on span "Reject" at bounding box center [507, 296] width 15 height 7
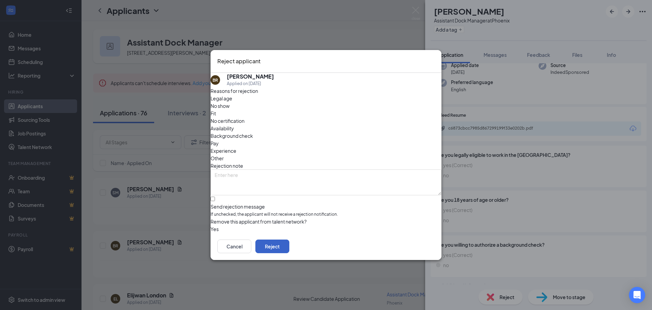
click at [289, 245] on button "Reject" at bounding box center [273, 246] width 34 height 14
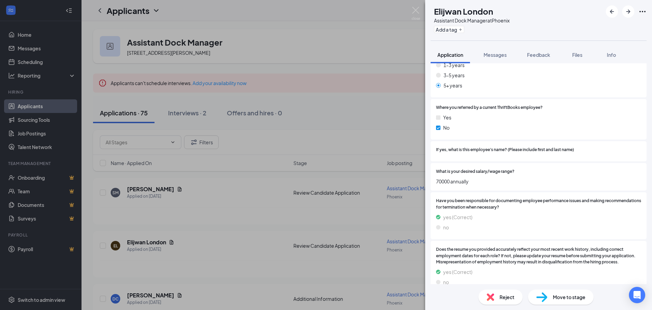
scroll to position [442, 0]
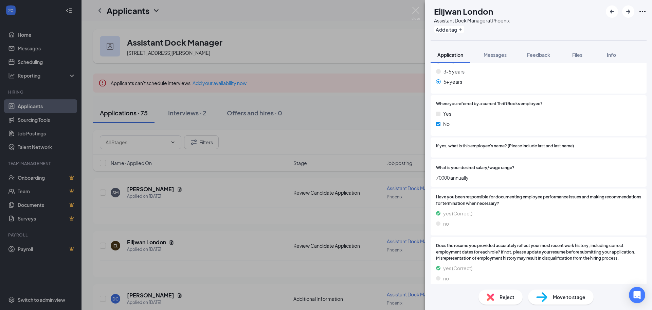
click at [496, 297] on div "Reject" at bounding box center [501, 296] width 44 height 15
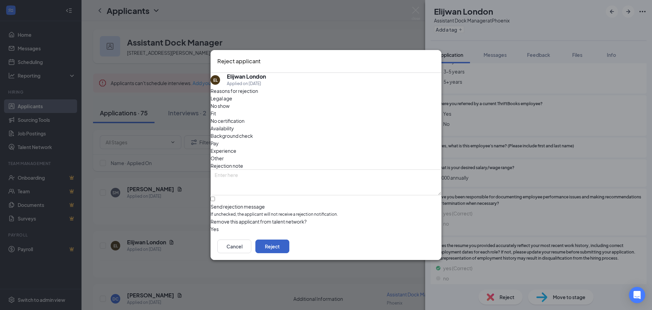
click at [289, 249] on button "Reject" at bounding box center [273, 246] width 34 height 14
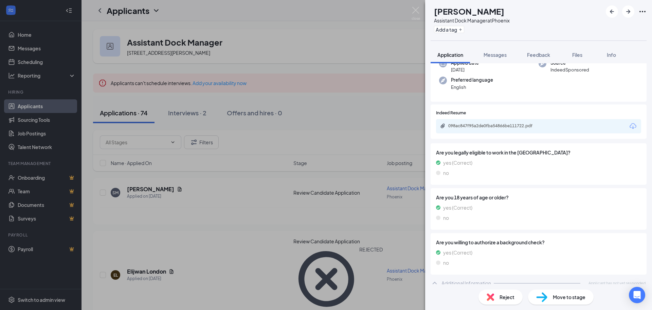
scroll to position [65, 0]
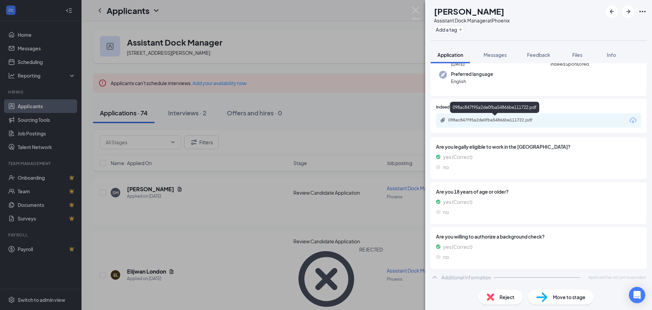
click at [521, 121] on div "098ac847f95a2de0fba54866be111722.pdf" at bounding box center [495, 119] width 95 height 5
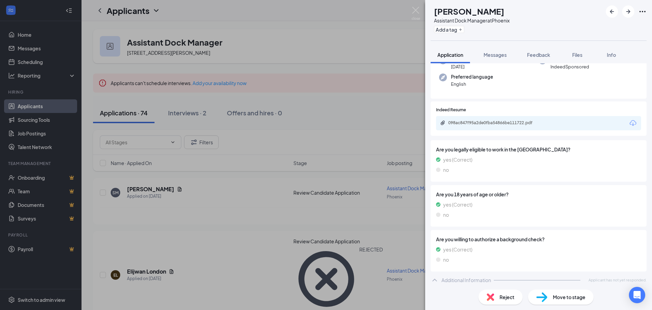
click at [491, 298] on img at bounding box center [490, 296] width 7 height 7
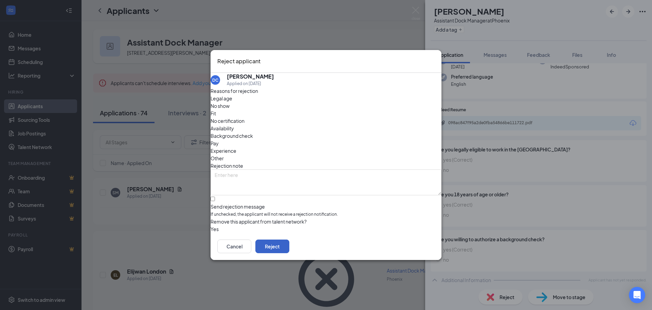
click at [289, 250] on button "Reject" at bounding box center [273, 246] width 34 height 14
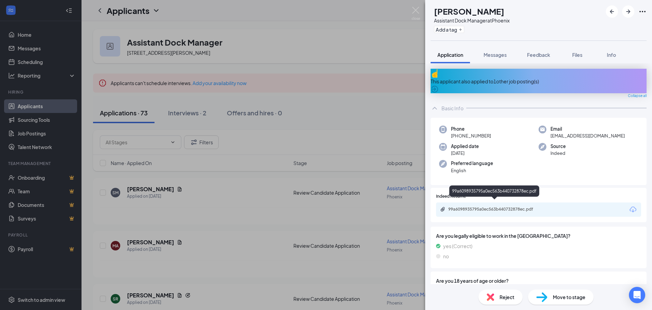
click at [525, 206] on div "99a6098935795a0ec563b440732878ec.pdf" at bounding box center [495, 208] width 95 height 5
click at [625, 14] on icon "ArrowRight" at bounding box center [628, 11] width 8 height 8
